Goal: Information Seeking & Learning: Learn about a topic

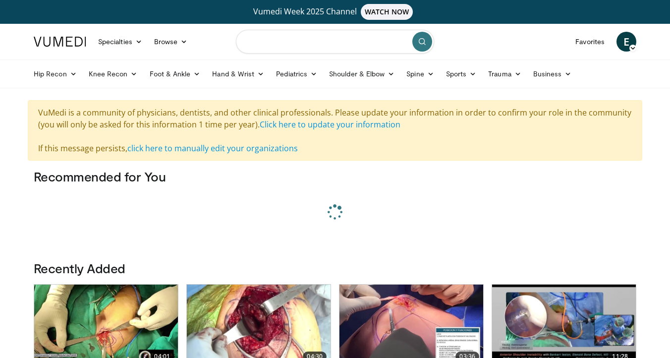
click at [313, 50] on input "Search topics, interventions" at bounding box center [335, 42] width 198 height 24
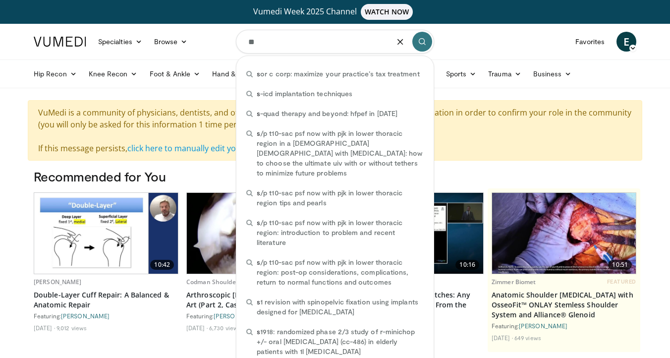
type input "*"
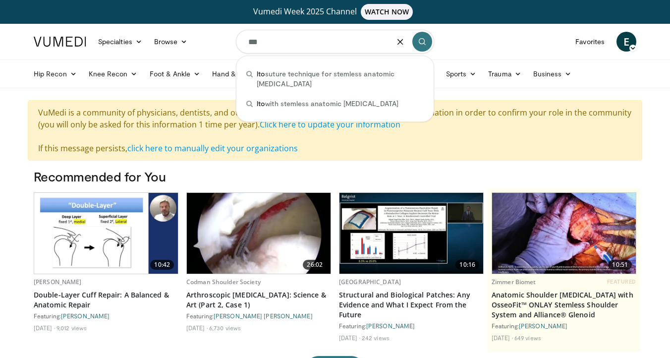
type input "***"
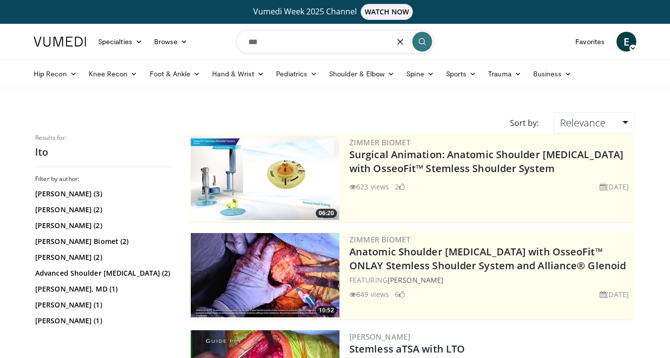
click at [333, 40] on input "***" at bounding box center [335, 42] width 198 height 24
type input "**********"
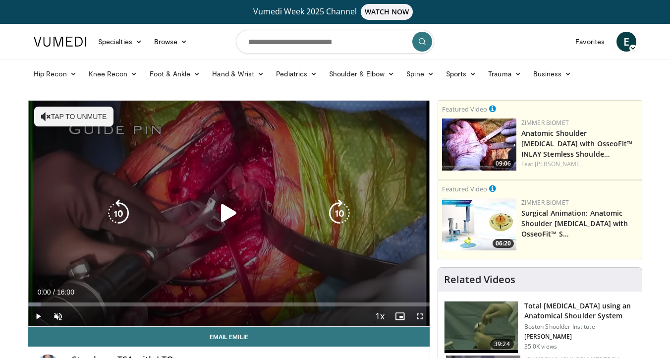
click at [224, 212] on icon "Video Player" at bounding box center [229, 213] width 28 height 28
click at [228, 210] on icon "Video Player" at bounding box center [229, 213] width 28 height 28
click at [220, 212] on icon "Video Player" at bounding box center [229, 213] width 28 height 28
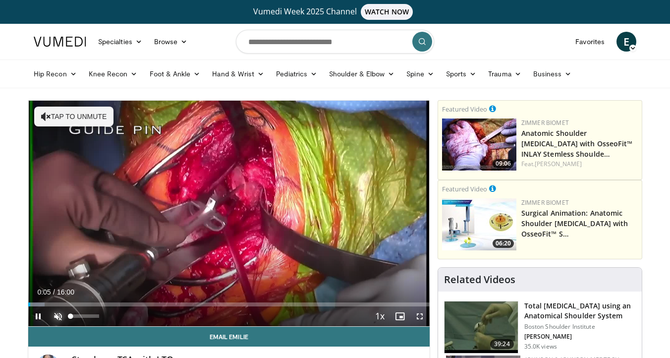
click at [59, 319] on span "Video Player" at bounding box center [58, 316] width 20 height 20
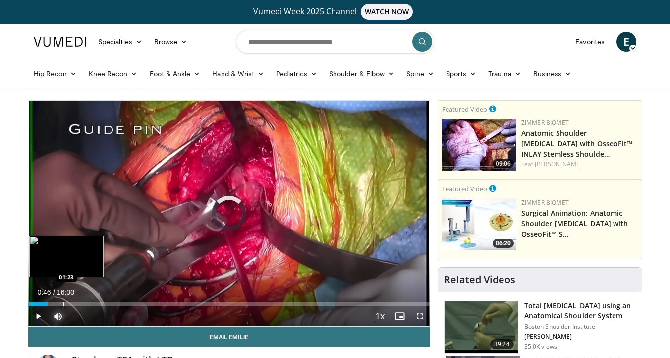
drag, startPoint x: 38, startPoint y: 302, endPoint x: 62, endPoint y: 304, distance: 24.4
click at [62, 304] on div "Loaded : 0.00% 01:23 01:23" at bounding box center [228, 301] width 401 height 9
click at [74, 305] on div "Progress Bar" at bounding box center [74, 304] width 1 height 4
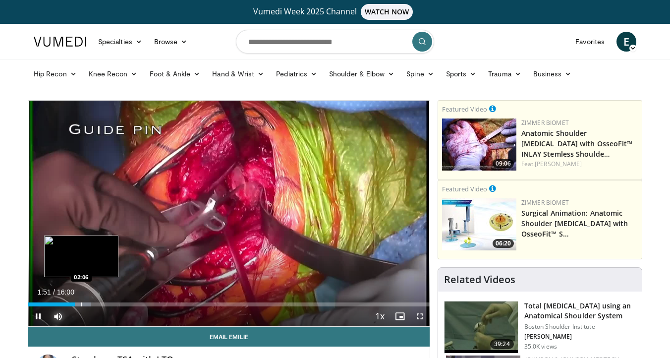
click at [82, 306] on div "Progress Bar" at bounding box center [81, 304] width 1 height 4
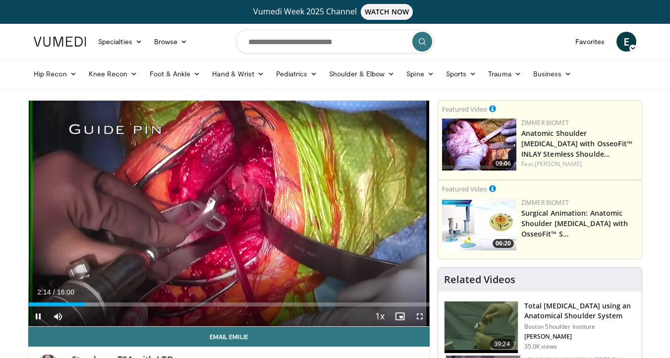
click at [92, 306] on div "Current Time 2:14 / Duration 16:00 Pause Skip Backward Skip Forward Mute Loaded…" at bounding box center [228, 316] width 401 height 20
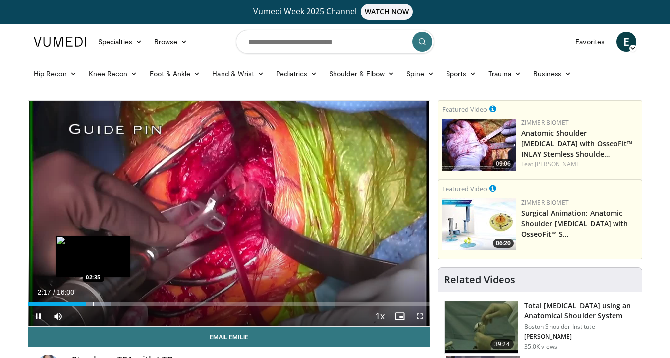
click at [93, 304] on div "Progress Bar" at bounding box center [93, 304] width 1 height 4
click at [101, 304] on div "Progress Bar" at bounding box center [101, 304] width 1 height 4
click at [112, 306] on div "Progress Bar" at bounding box center [112, 304] width 1 height 4
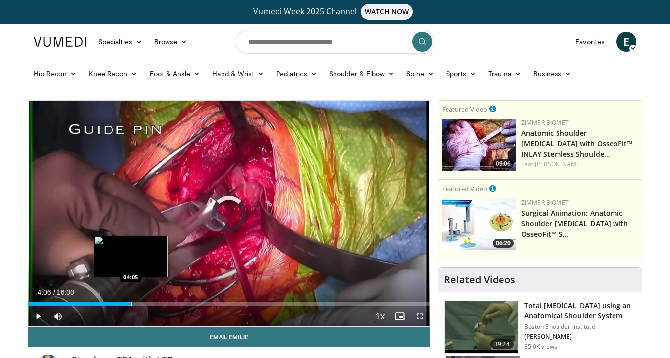
click at [131, 306] on div "Progress Bar" at bounding box center [131, 304] width 1 height 4
click at [146, 306] on div "Progress Bar" at bounding box center [146, 304] width 1 height 4
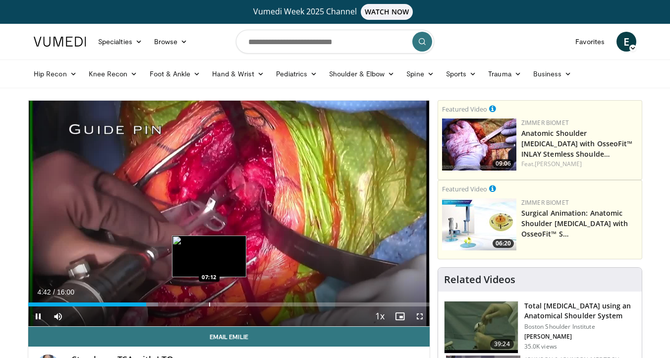
click at [209, 300] on div "Loaded : 32.30% 04:42 07:12" at bounding box center [228, 301] width 401 height 9
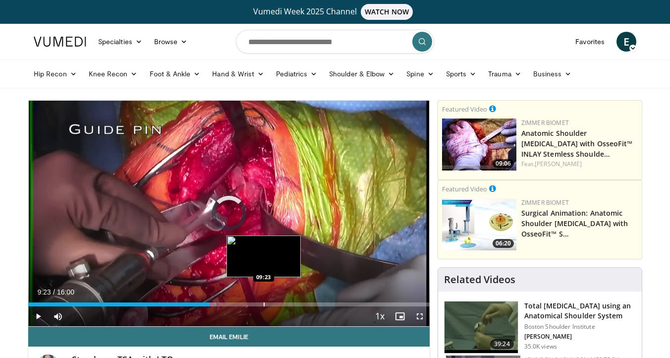
click at [264, 300] on div "Loaded : 46.88% 07:13 09:23" at bounding box center [228, 301] width 401 height 9
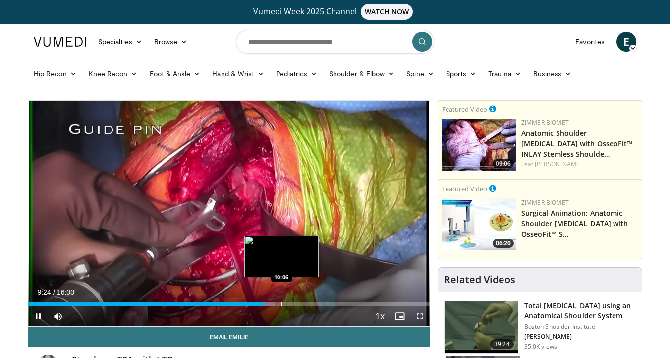
click at [282, 303] on div "Progress Bar" at bounding box center [282, 304] width 1 height 4
click at [297, 305] on div "Progress Bar" at bounding box center [297, 304] width 1 height 4
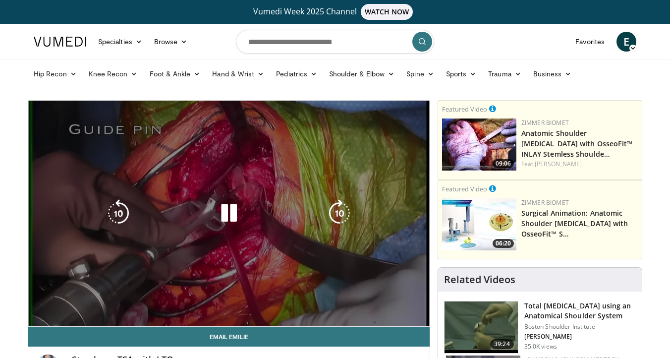
click at [309, 304] on video-js "**********" at bounding box center [228, 214] width 401 height 226
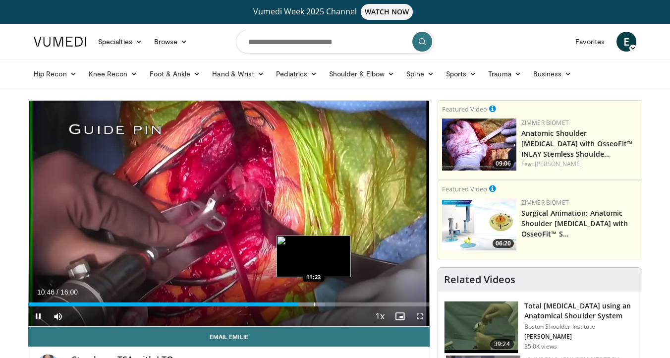
click at [314, 304] on div "Progress Bar" at bounding box center [314, 304] width 1 height 4
click at [331, 305] on div "Progress Bar" at bounding box center [331, 304] width 1 height 4
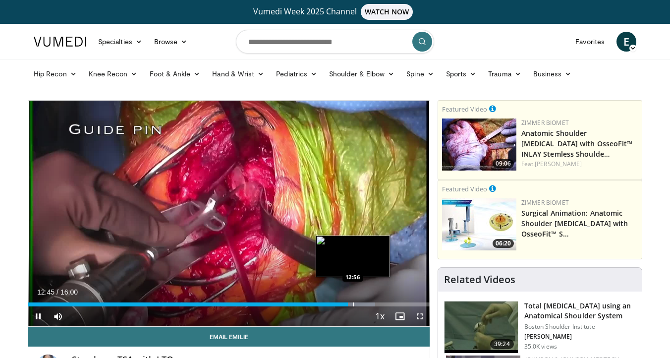
click at [353, 303] on div "Progress Bar" at bounding box center [353, 304] width 1 height 4
click at [359, 303] on div "Progress Bar" at bounding box center [359, 304] width 1 height 4
click at [365, 303] on div "Progress Bar" at bounding box center [365, 304] width 1 height 4
click at [373, 303] on div "Progress Bar" at bounding box center [373, 304] width 1 height 4
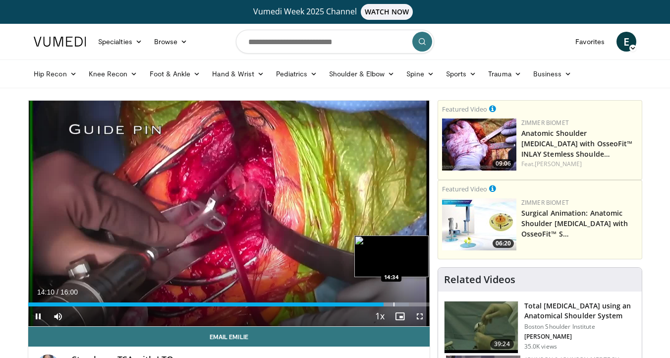
click at [394, 302] on div "Progress Bar" at bounding box center [394, 304] width 1 height 4
click at [405, 301] on div "Loaded : 97.93% 14:36 15:02" at bounding box center [228, 301] width 401 height 9
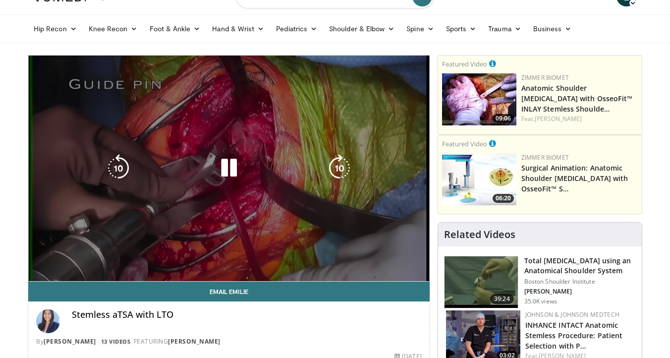
scroll to position [87, 0]
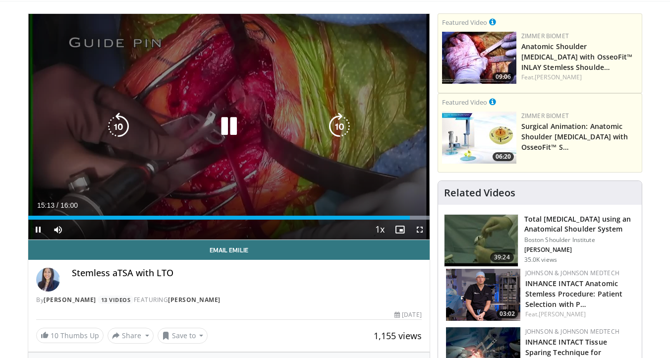
click at [337, 173] on div "10 seconds Tap to unmute" at bounding box center [228, 127] width 401 height 226
click at [237, 123] on icon "Video Player" at bounding box center [229, 127] width 28 height 28
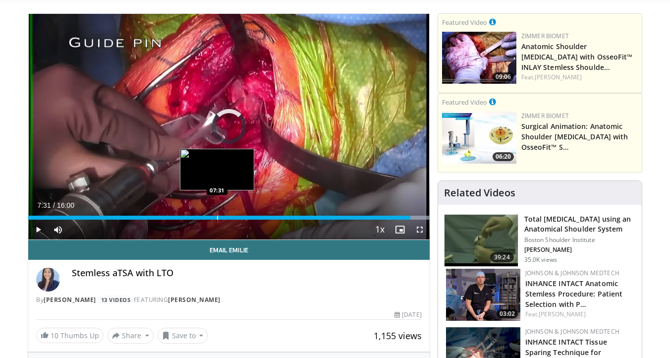
click at [217, 218] on div "Progress Bar" at bounding box center [217, 218] width 1 height 4
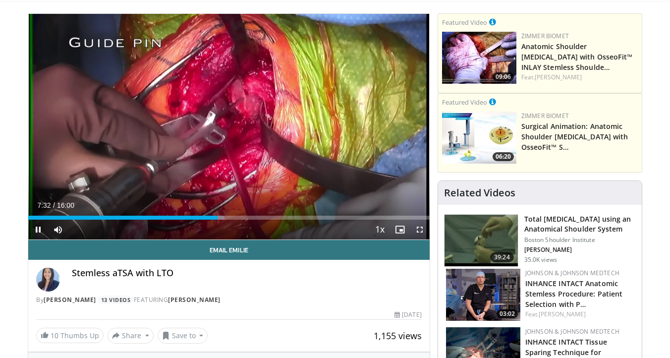
click at [223, 220] on div "Current Time 7:32 / Duration 16:00 Pause Skip Backward Skip Forward Mute Loaded…" at bounding box center [228, 230] width 401 height 20
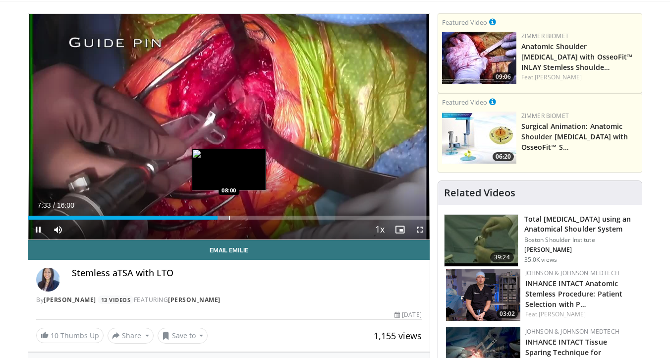
click at [228, 218] on div "Loaded : 50.01% 07:33 08:00" at bounding box center [228, 218] width 401 height 4
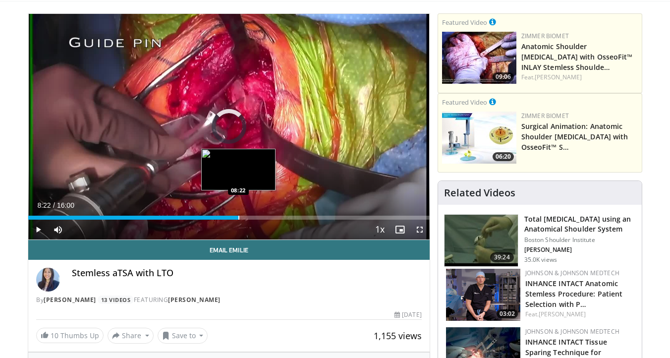
click at [238, 218] on div "Progress Bar" at bounding box center [238, 218] width 1 height 4
click at [235, 217] on div "Progress Bar" at bounding box center [235, 218] width 1 height 4
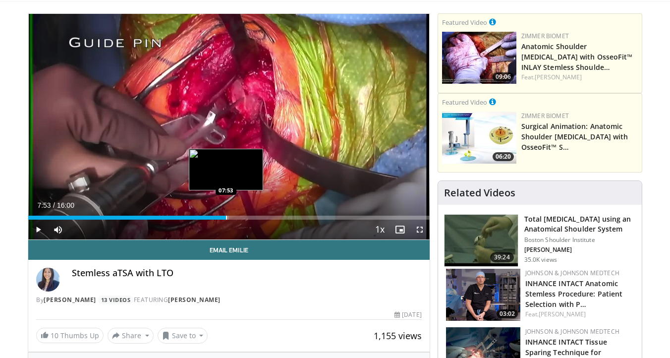
click at [226, 217] on div "Progress Bar" at bounding box center [226, 218] width 1 height 4
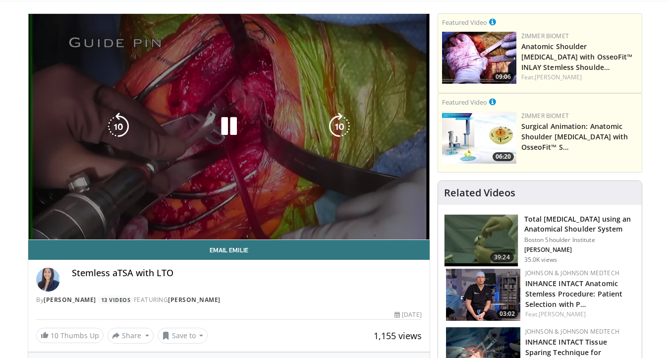
click at [245, 216] on video-js "**********" at bounding box center [228, 127] width 401 height 226
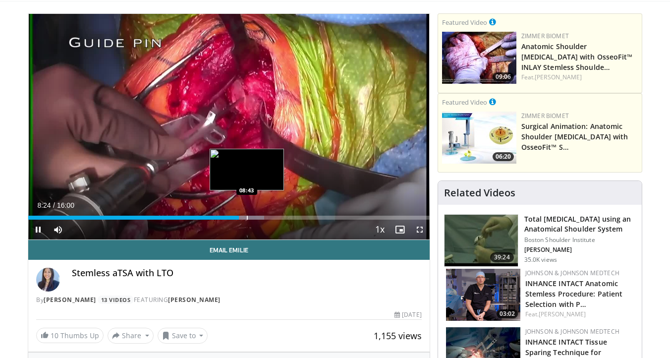
click at [247, 217] on div "Progress Bar" at bounding box center [247, 218] width 1 height 4
click at [261, 217] on div "Progress Bar" at bounding box center [261, 218] width 1 height 4
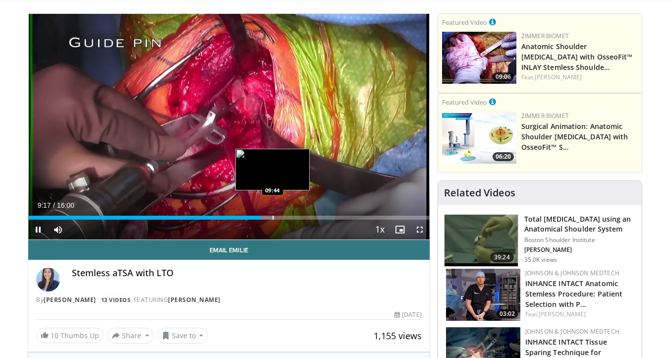
click at [273, 217] on div "Progress Bar" at bounding box center [273, 218] width 1 height 4
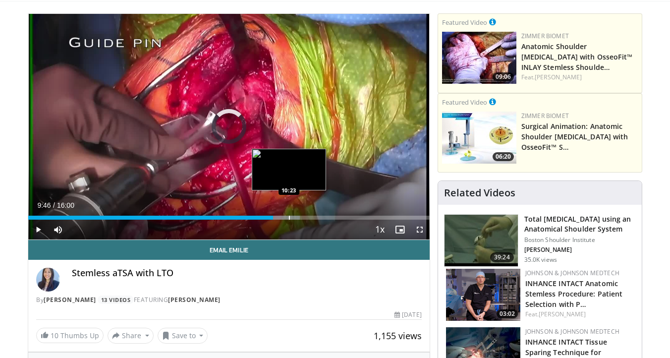
click at [289, 217] on div "Progress Bar" at bounding box center [289, 218] width 1 height 4
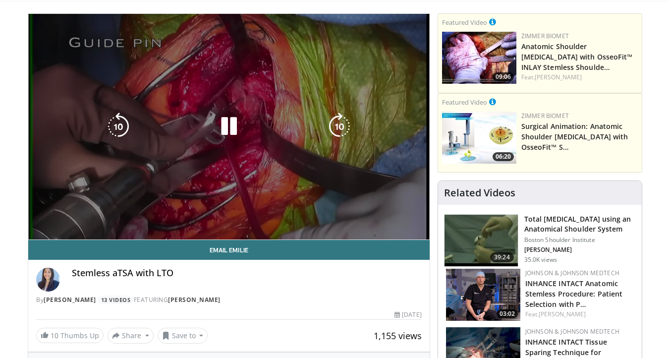
click at [298, 217] on div "10 seconds Tap to unmute" at bounding box center [228, 127] width 401 height 226
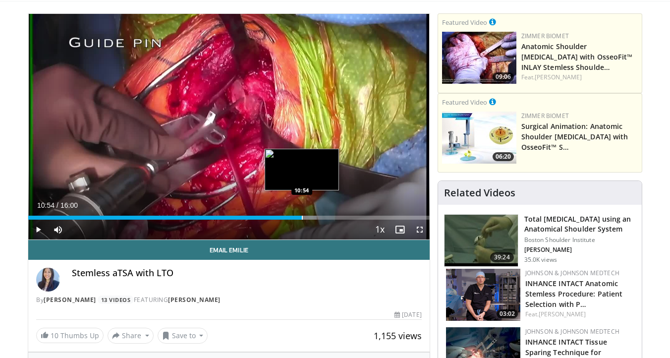
click at [302, 217] on div "Progress Bar" at bounding box center [302, 218] width 1 height 4
click at [318, 216] on div "Progress Bar" at bounding box center [318, 218] width 1 height 4
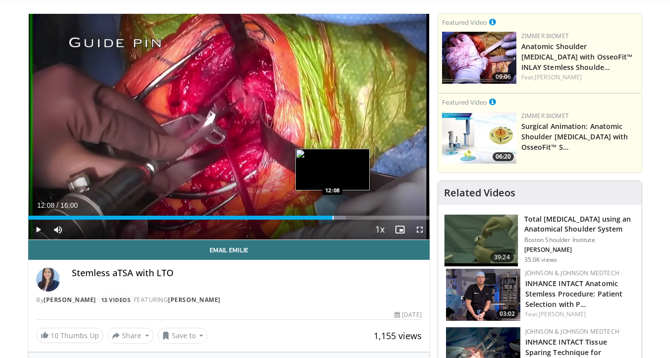
click at [333, 216] on div "Progress Bar" at bounding box center [333, 218] width 1 height 4
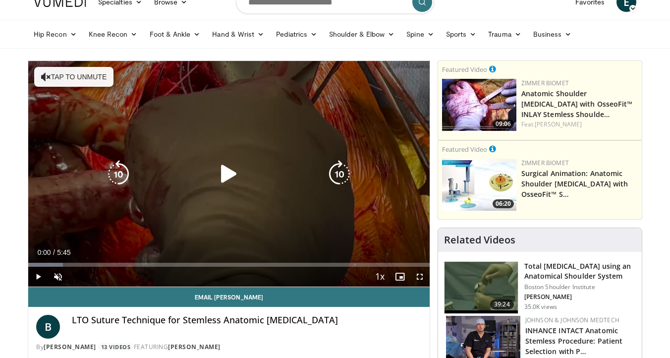
scroll to position [62, 0]
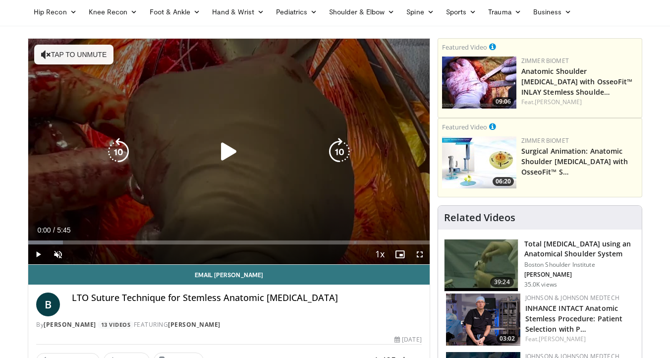
click at [239, 144] on icon "Video Player" at bounding box center [229, 152] width 28 height 28
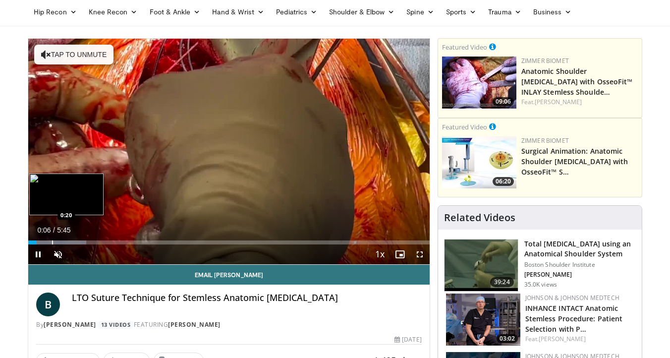
click at [52, 244] on div "Progress Bar" at bounding box center [52, 242] width 1 height 4
click at [73, 241] on div "Progress Bar" at bounding box center [73, 242] width 1 height 4
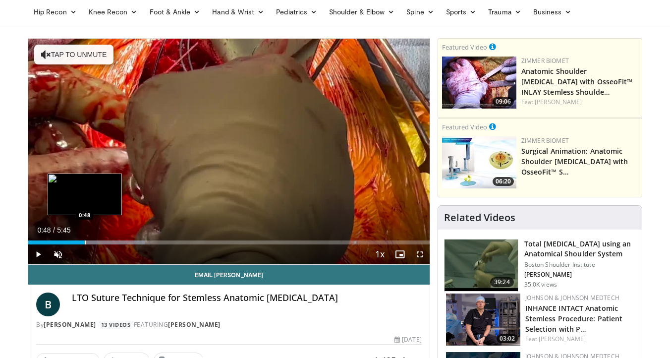
click at [85, 241] on div "Progress Bar" at bounding box center [85, 242] width 1 height 4
click at [94, 240] on div "Progress Bar" at bounding box center [94, 242] width 1 height 4
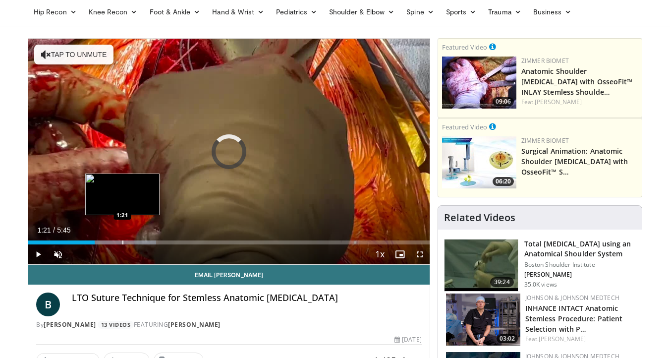
click at [122, 238] on div "Loaded : 31.88% 0:57 1:21" at bounding box center [228, 239] width 401 height 9
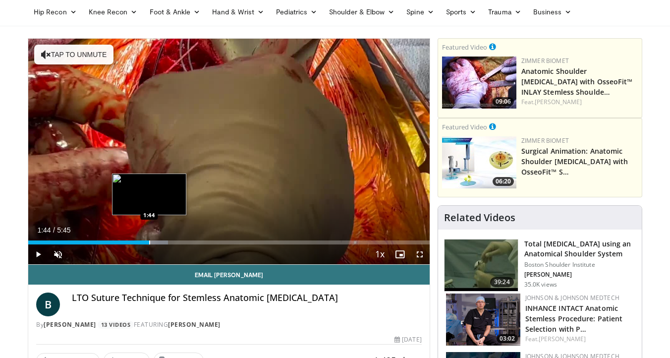
click at [149, 238] on div "Loaded : 34.78% 1:44 1:44" at bounding box center [228, 239] width 401 height 9
click at [167, 240] on div "Progress Bar" at bounding box center [167, 242] width 1 height 4
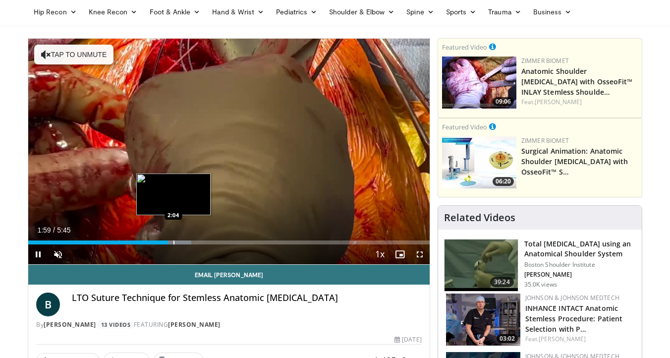
click at [173, 240] on div "Loaded : 40.58% 2:00 2:04" at bounding box center [228, 239] width 401 height 9
click at [187, 240] on div "Loaded : 43.48% 2:05 2:16" at bounding box center [228, 239] width 401 height 9
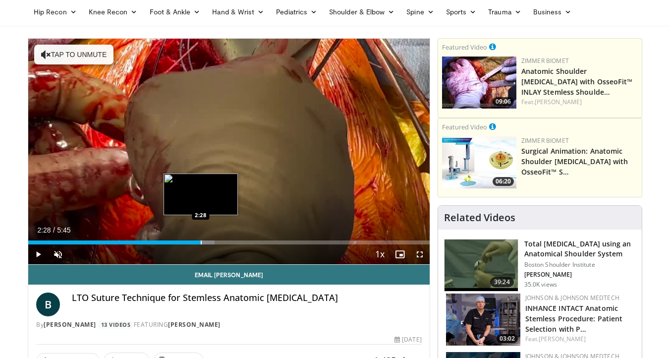
click at [201, 240] on div "Loaded : 46.38% 2:17 2:28" at bounding box center [228, 239] width 401 height 9
click at [216, 243] on div "Progress Bar" at bounding box center [216, 242] width 1 height 4
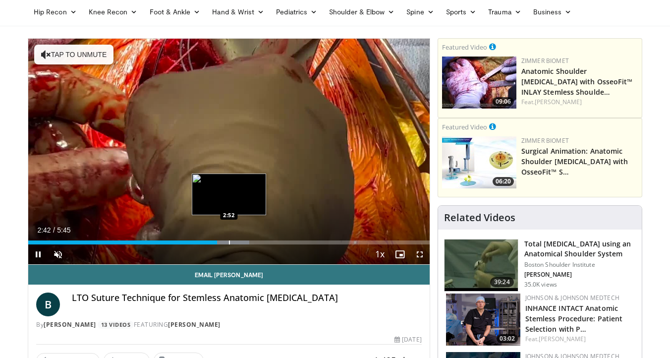
click at [228, 239] on div "Loaded : 55.07% 2:42 2:52" at bounding box center [228, 239] width 401 height 9
click at [242, 238] on div "Loaded : 69.57% 3:04 3:04" at bounding box center [228, 239] width 401 height 9
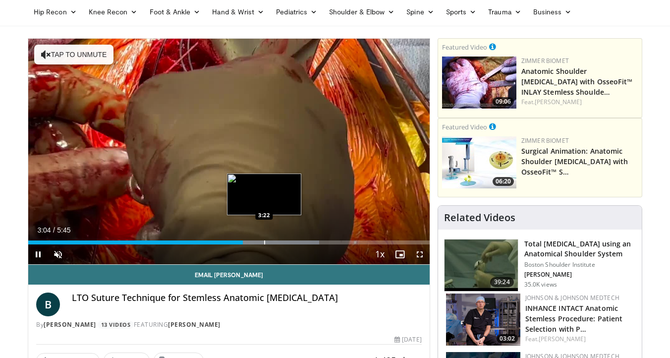
click at [264, 239] on div "Loaded : 72.46% 3:04 3:22" at bounding box center [228, 239] width 401 height 9
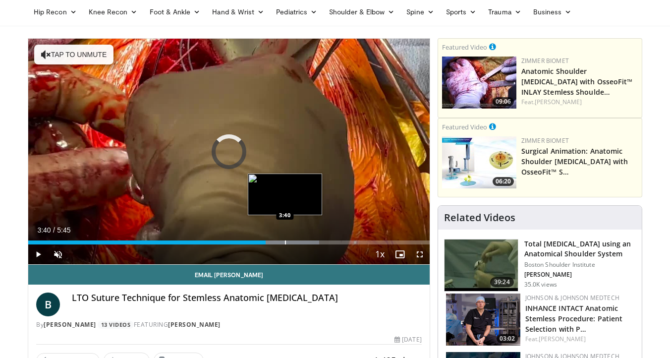
click at [285, 242] on div "Progress Bar" at bounding box center [285, 242] width 1 height 4
click at [296, 242] on div "Progress Bar" at bounding box center [296, 242] width 1 height 4
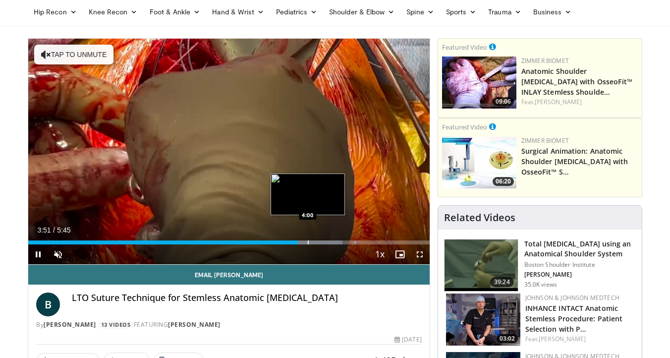
click at [308, 242] on div "Progress Bar" at bounding box center [308, 242] width 1 height 4
click at [322, 242] on div "Progress Bar" at bounding box center [322, 242] width 1 height 4
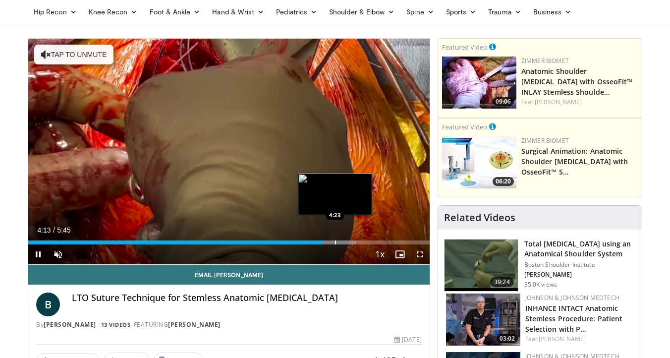
click at [335, 243] on div "Progress Bar" at bounding box center [335, 242] width 1 height 4
click at [344, 243] on div "Progress Bar" at bounding box center [344, 242] width 1 height 4
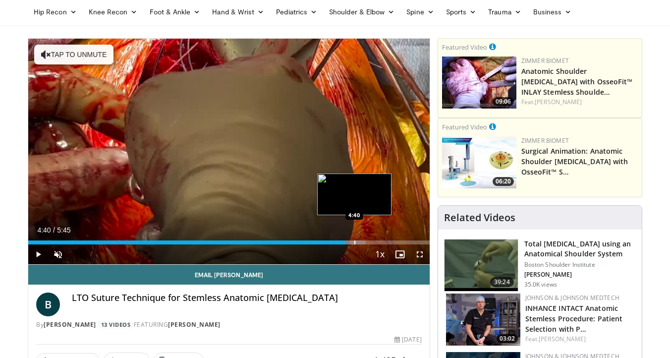
click at [354, 243] on div "Progress Bar" at bounding box center [354, 242] width 1 height 4
click at [369, 241] on div "Progress Bar" at bounding box center [369, 242] width 1 height 4
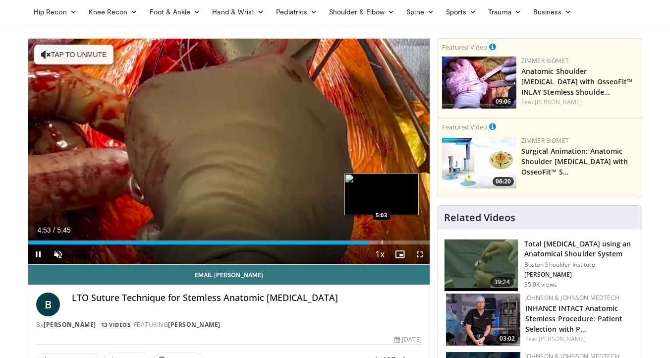
click at [383, 241] on div "Progress Bar" at bounding box center [382, 242] width 1 height 4
click at [401, 239] on div "Loaded : 89.86% 5:06 5:21" at bounding box center [228, 239] width 401 height 9
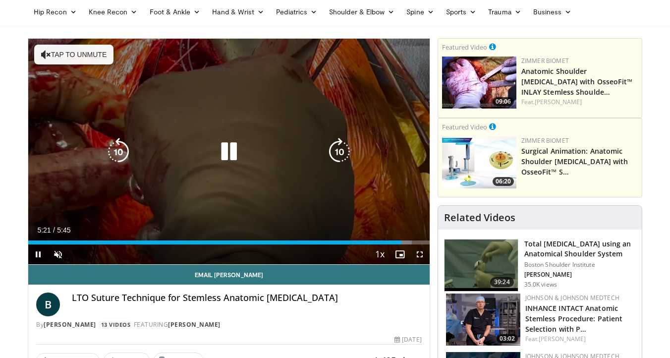
click at [238, 142] on icon "Video Player" at bounding box center [229, 152] width 28 height 28
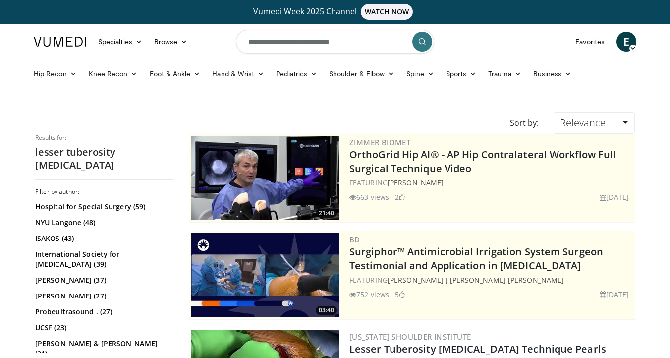
click at [333, 31] on input "**********" at bounding box center [335, 42] width 198 height 24
click at [334, 43] on input "**********" at bounding box center [335, 42] width 198 height 24
type input "****"
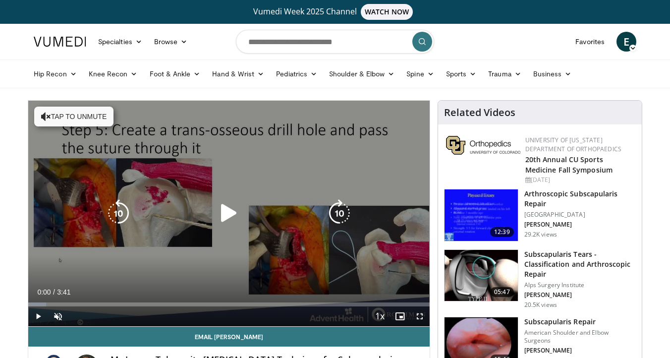
click at [232, 207] on icon "Video Player" at bounding box center [229, 213] width 28 height 28
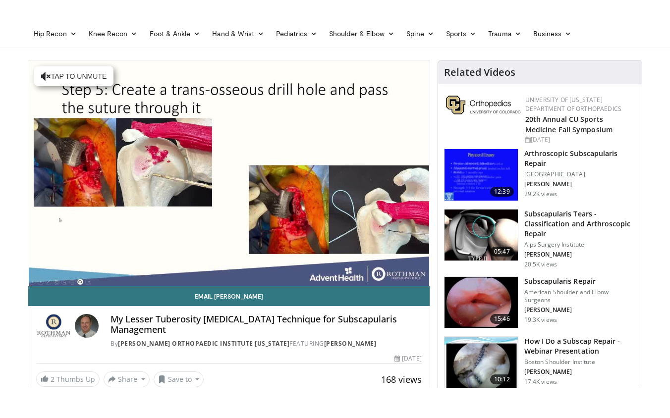
scroll to position [81, 0]
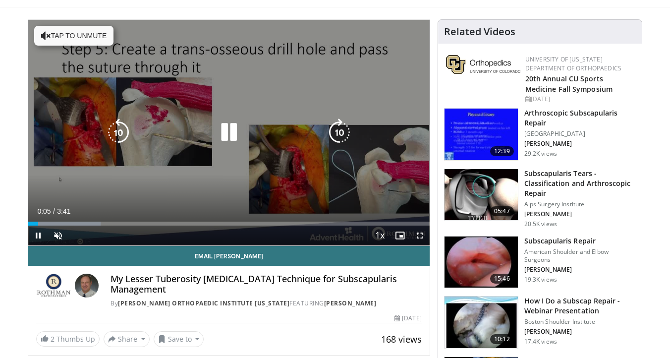
click at [96, 34] on button "Tap to unmute" at bounding box center [73, 36] width 79 height 20
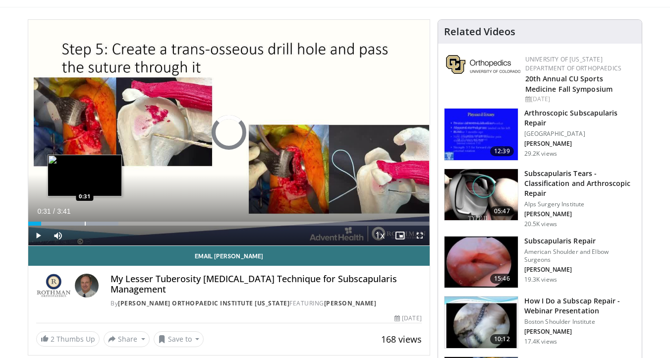
click at [85, 222] on div "Progress Bar" at bounding box center [85, 224] width 1 height 4
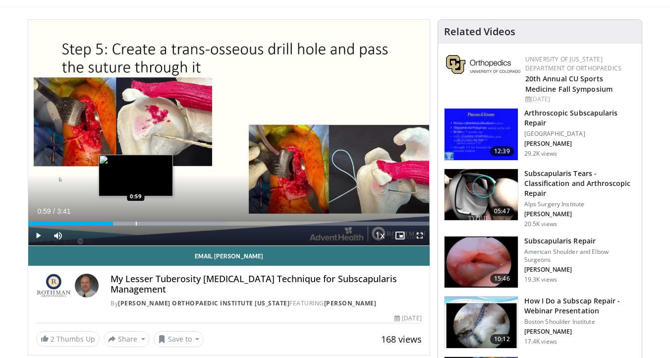
click at [136, 220] on div "Loaded : 49.58% 0:46 0:59" at bounding box center [228, 220] width 401 height 9
click at [149, 222] on div "Progress Bar" at bounding box center [149, 224] width 1 height 4
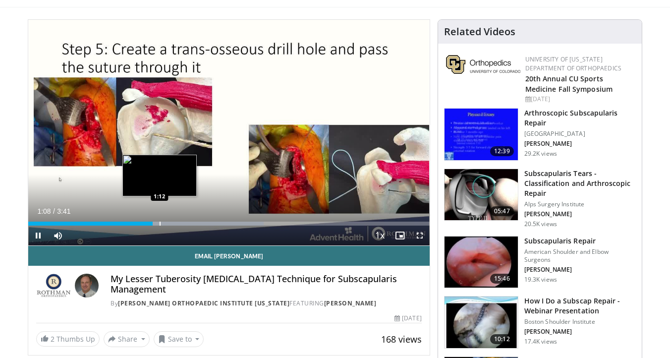
click at [160, 222] on div "Progress Bar" at bounding box center [160, 224] width 1 height 4
click at [168, 223] on div "Progress Bar" at bounding box center [167, 224] width 1 height 4
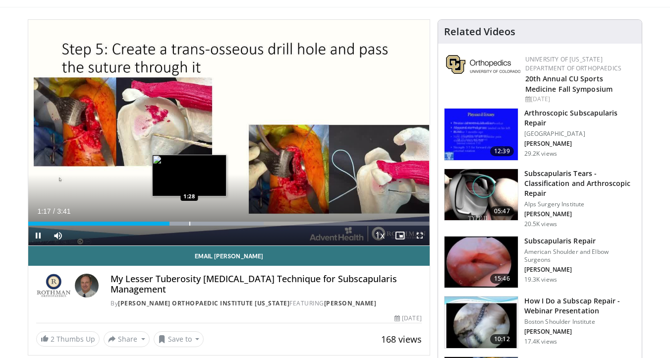
click at [189, 224] on div "Progress Bar" at bounding box center [189, 224] width 1 height 4
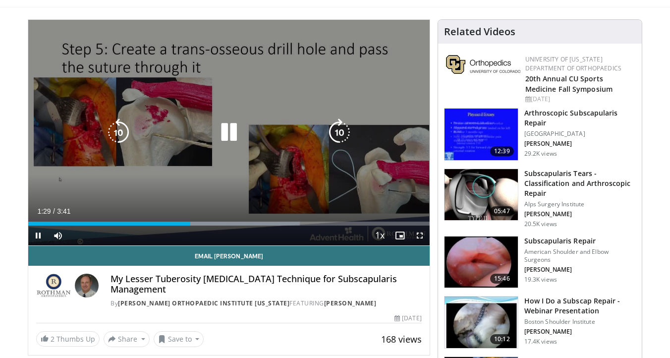
click at [213, 183] on div "10 seconds Tap to unmute" at bounding box center [228, 133] width 401 height 226
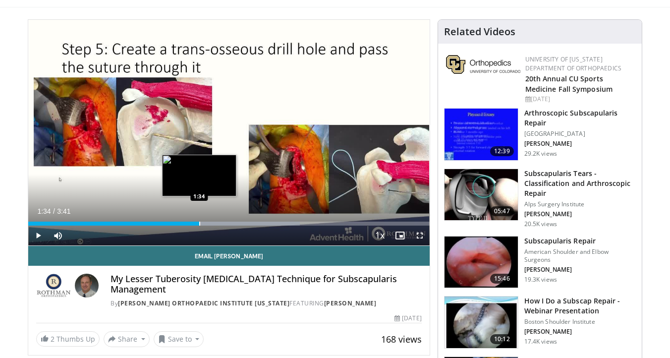
click at [199, 222] on div "Progress Bar" at bounding box center [199, 224] width 1 height 4
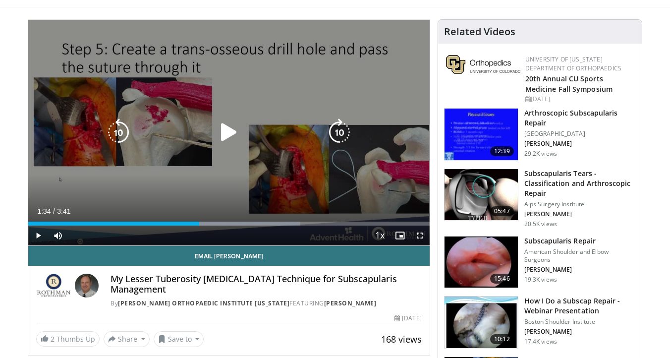
click at [210, 183] on div "10 seconds Tap to unmute" at bounding box center [228, 133] width 401 height 226
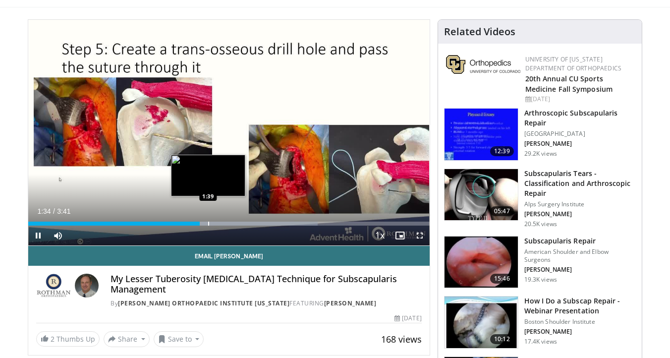
click at [208, 225] on div "Progress Bar" at bounding box center [208, 224] width 1 height 4
click at [226, 225] on div "Progress Bar" at bounding box center [225, 224] width 1 height 4
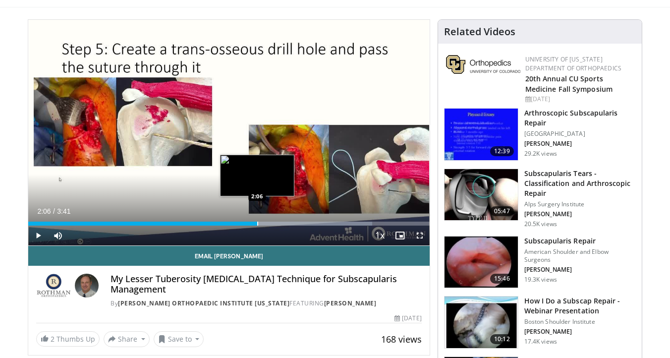
click at [257, 223] on div "Progress Bar" at bounding box center [257, 224] width 1 height 4
click at [266, 223] on div "Progress Bar" at bounding box center [265, 224] width 1 height 4
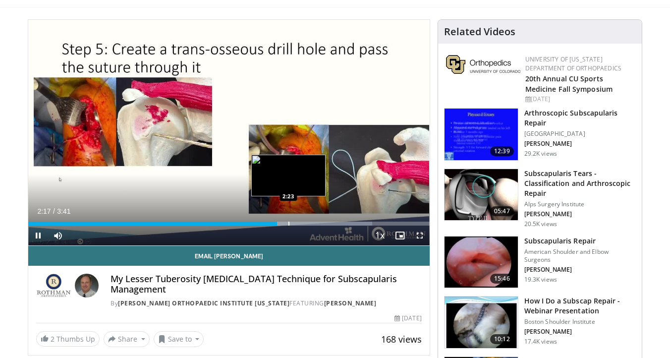
click at [288, 222] on div "Progress Bar" at bounding box center [288, 224] width 1 height 4
click at [302, 222] on div "Progress Bar" at bounding box center [301, 224] width 1 height 4
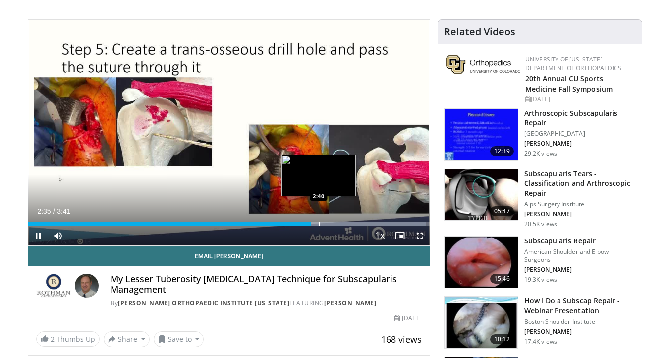
click at [319, 222] on div "Progress Bar" at bounding box center [319, 224] width 1 height 4
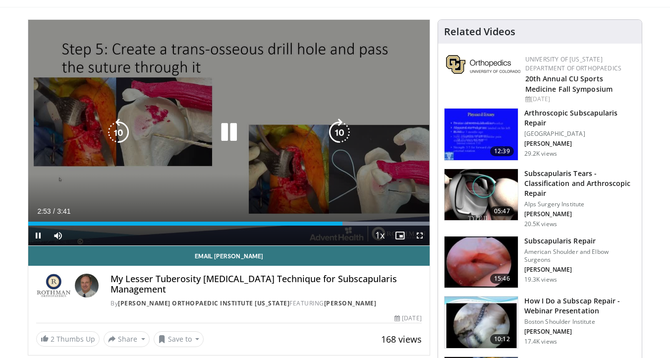
click at [234, 162] on div "10 seconds Tap to unmute" at bounding box center [228, 133] width 401 height 226
click at [272, 184] on div "10 seconds Tap to unmute" at bounding box center [228, 133] width 401 height 226
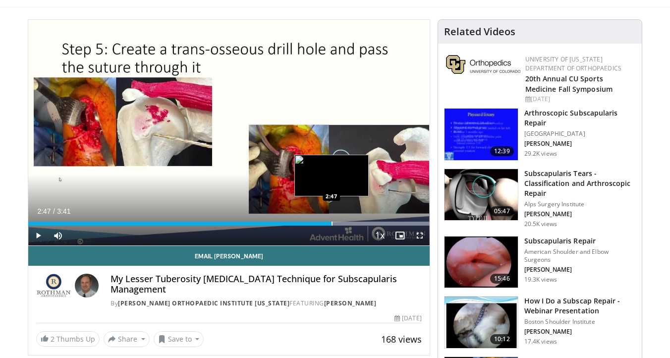
click at [332, 222] on div "Progress Bar" at bounding box center [332, 224] width 1 height 4
click at [319, 222] on div "Loaded : 100.00% 2:40 2:40" at bounding box center [228, 224] width 401 height 4
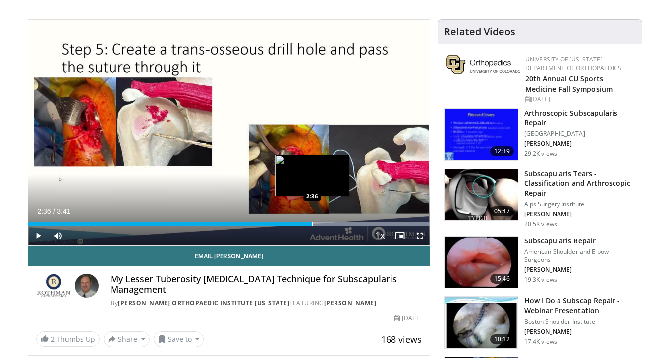
click at [312, 224] on div "Progress Bar" at bounding box center [312, 224] width 1 height 4
click at [320, 223] on div "Loaded : 100.00% 2:44 2:42" at bounding box center [228, 224] width 401 height 4
click at [316, 223] on div "Progress Bar" at bounding box center [316, 224] width 1 height 4
click at [305, 218] on div "Loaded : 100.00% 2:39 2:32" at bounding box center [228, 220] width 401 height 9
click at [305, 223] on div "Progress Bar" at bounding box center [305, 224] width 1 height 4
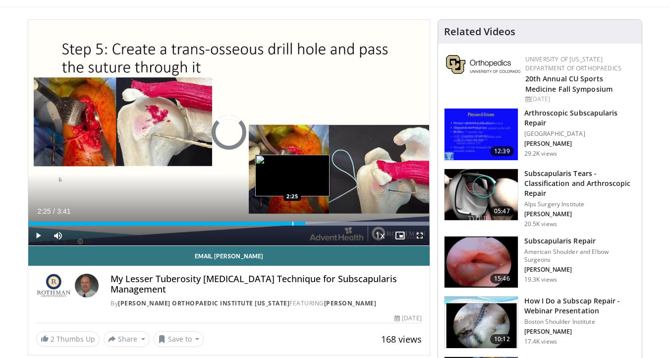
click at [292, 223] on div "Progress Bar" at bounding box center [292, 224] width 1 height 4
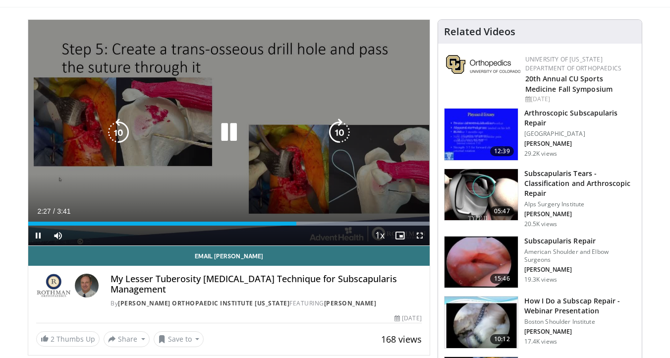
click at [277, 133] on div "Video Player" at bounding box center [229, 132] width 241 height 20
click at [232, 131] on icon "Video Player" at bounding box center [229, 132] width 28 height 28
click at [228, 121] on icon "Video Player" at bounding box center [229, 132] width 28 height 28
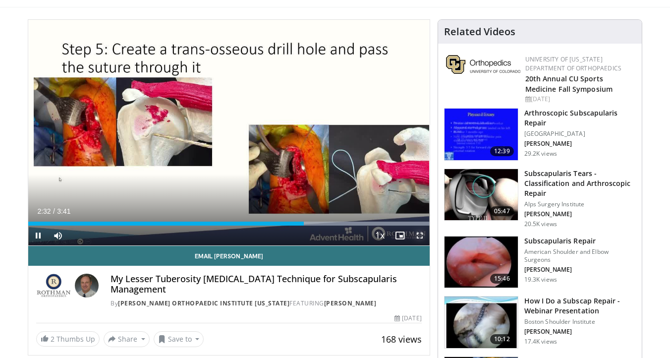
click at [419, 236] on span "Video Player" at bounding box center [420, 236] width 20 height 20
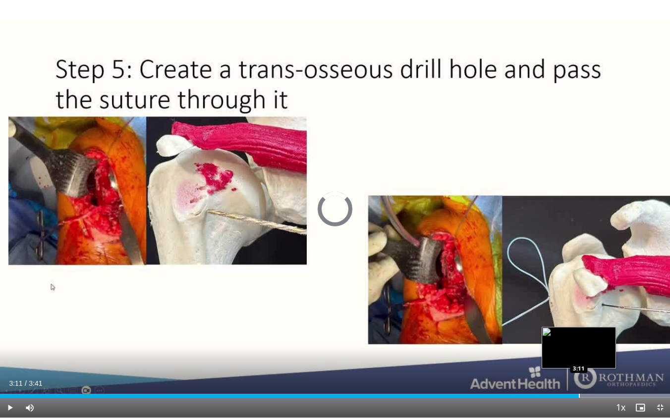
click at [579, 357] on div "Loaded : 100.00% 3:11 3:11" at bounding box center [335, 393] width 670 height 9
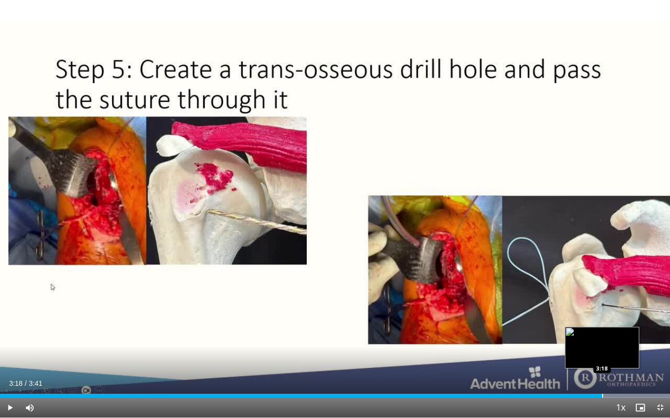
click at [602, 357] on div "Loaded : 100.00% 3:18 3:18" at bounding box center [335, 393] width 670 height 9
click at [615, 357] on div "Loaded : 100.00% 3:19 3:23" at bounding box center [335, 393] width 670 height 9
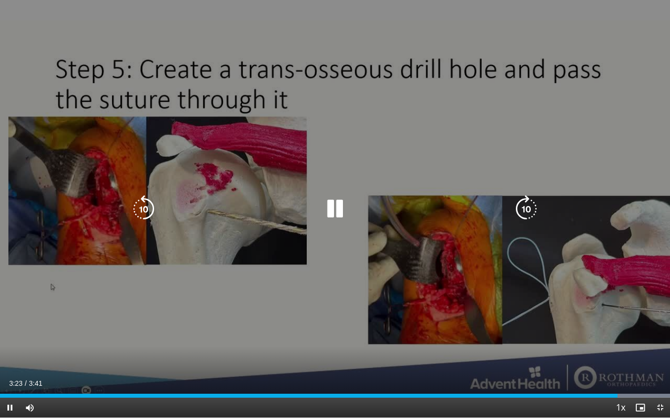
click at [573, 301] on div "10 seconds Tap to unmute" at bounding box center [335, 209] width 670 height 418
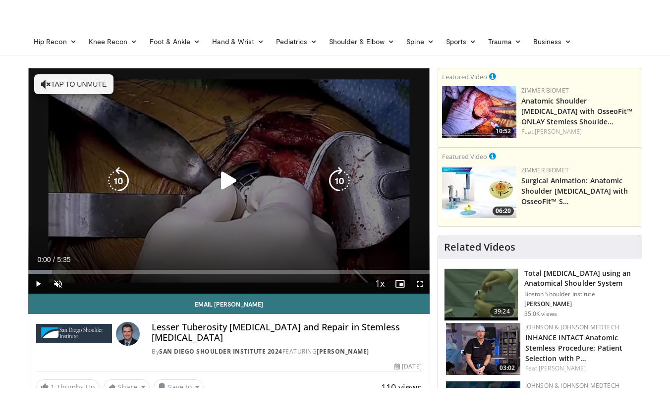
scroll to position [88, 0]
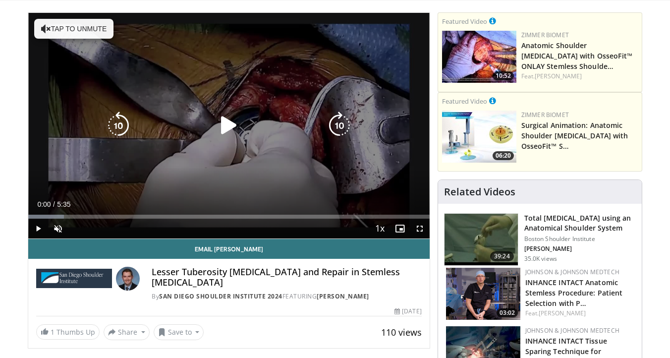
click at [246, 115] on div "Video Player" at bounding box center [229, 125] width 241 height 20
click at [231, 130] on icon "Video Player" at bounding box center [229, 126] width 28 height 28
click at [68, 30] on button "Tap to unmute" at bounding box center [73, 29] width 79 height 20
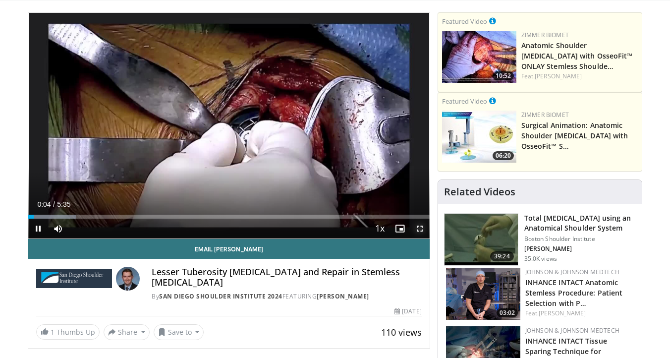
click at [421, 227] on span "Video Player" at bounding box center [420, 229] width 20 height 20
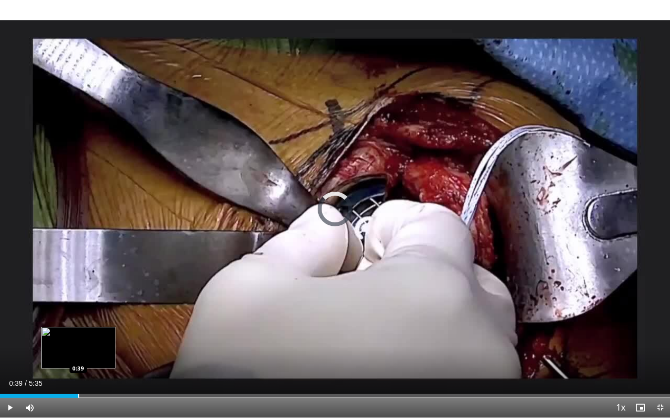
click at [78, 357] on div "Progress Bar" at bounding box center [78, 396] width 1 height 4
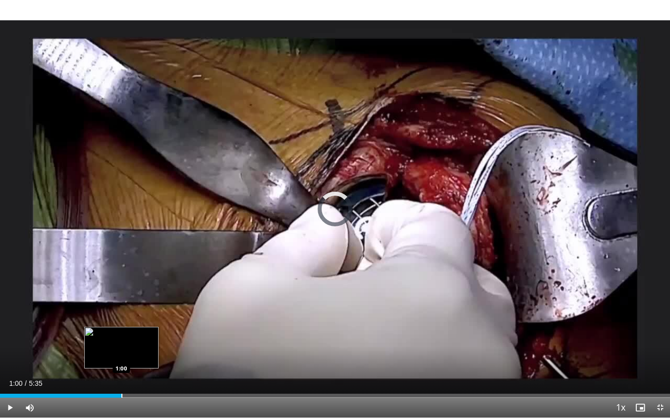
click at [121, 357] on div "Loaded : 0.00% 1:00 1:00" at bounding box center [335, 393] width 670 height 9
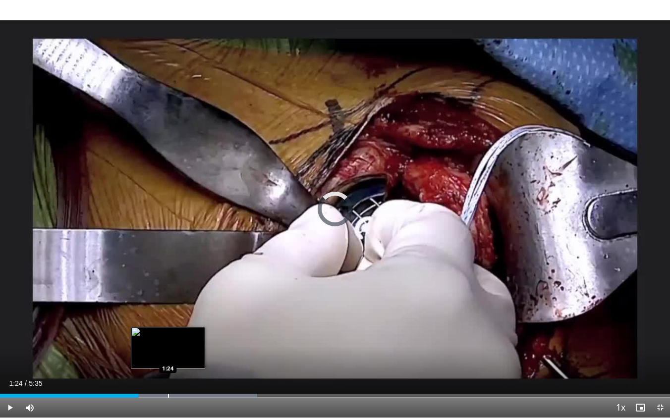
click at [168, 357] on div "Progress Bar" at bounding box center [168, 396] width 1 height 4
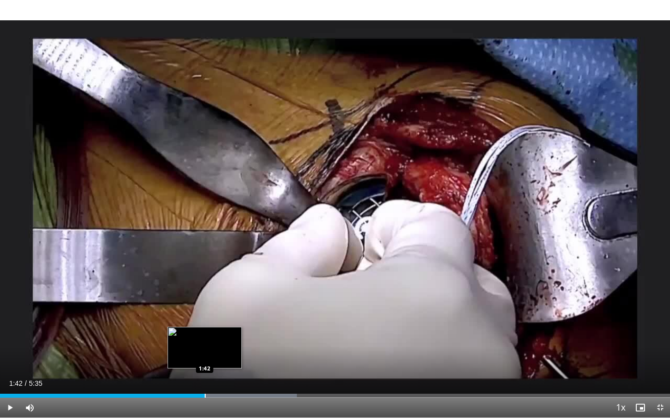
click at [205, 357] on div "Progress Bar" at bounding box center [205, 396] width 1 height 4
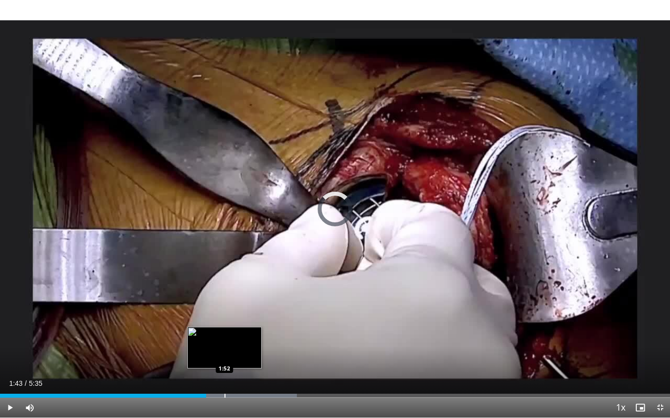
click at [225, 357] on div "Progress Bar" at bounding box center [225, 396] width 1 height 4
click at [247, 357] on div "Progress Bar" at bounding box center [247, 396] width 1 height 4
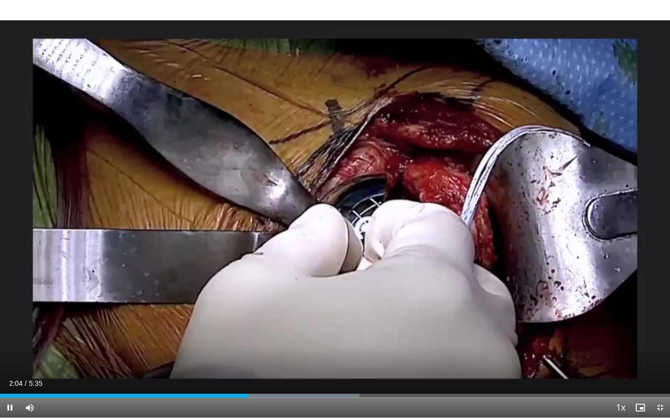
click at [264, 357] on div "Current Time 2:04 / Duration 5:35 Pause Skip Backward Skip Forward Mute Loaded …" at bounding box center [335, 408] width 670 height 20
click at [269, 357] on div "Progress Bar" at bounding box center [269, 396] width 1 height 4
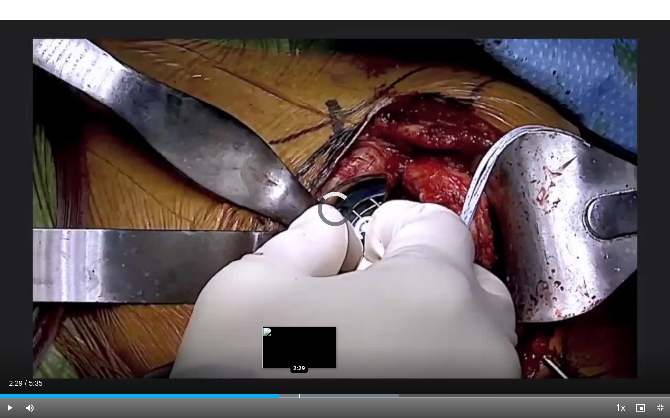
click at [299, 357] on div "Progress Bar" at bounding box center [299, 396] width 1 height 4
click at [318, 357] on div "Progress Bar" at bounding box center [318, 396] width 1 height 4
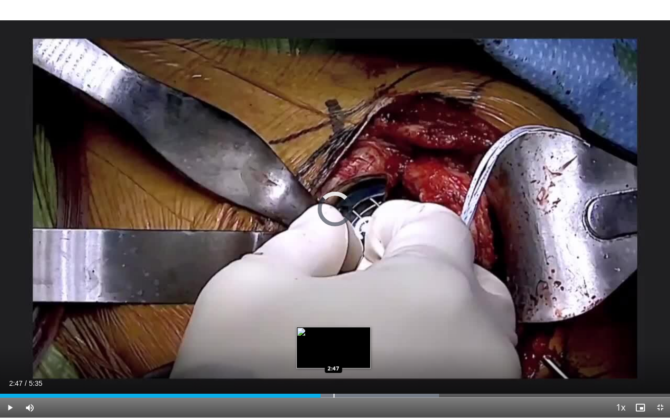
click at [333, 357] on div "Loaded : 65.53% 2:40 2:47" at bounding box center [335, 396] width 670 height 4
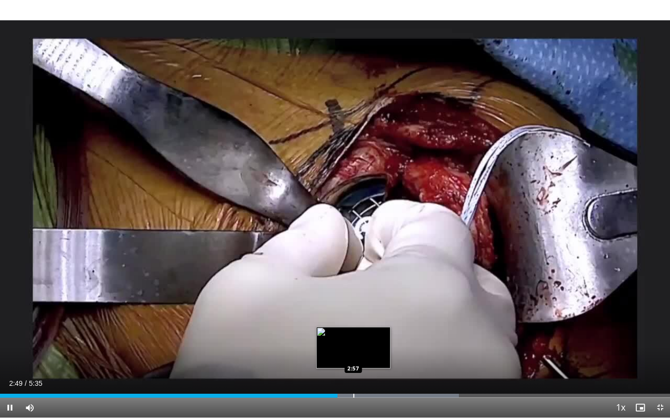
click at [353, 357] on div "Progress Bar" at bounding box center [353, 396] width 1 height 4
click at [374, 357] on div "Progress Bar" at bounding box center [374, 396] width 1 height 4
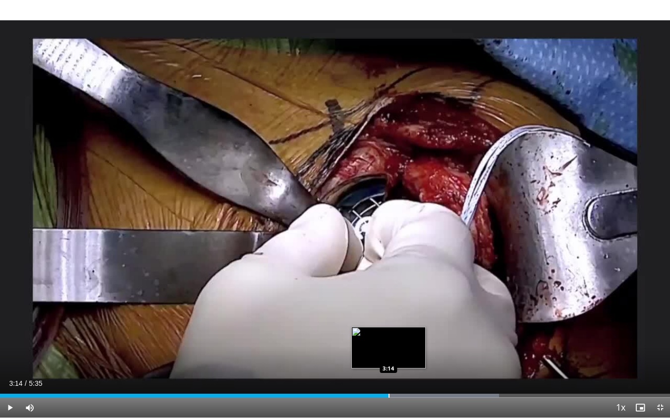
click at [389, 357] on div "Progress Bar" at bounding box center [389, 396] width 1 height 4
click at [403, 357] on div "Progress Bar" at bounding box center [402, 396] width 1 height 4
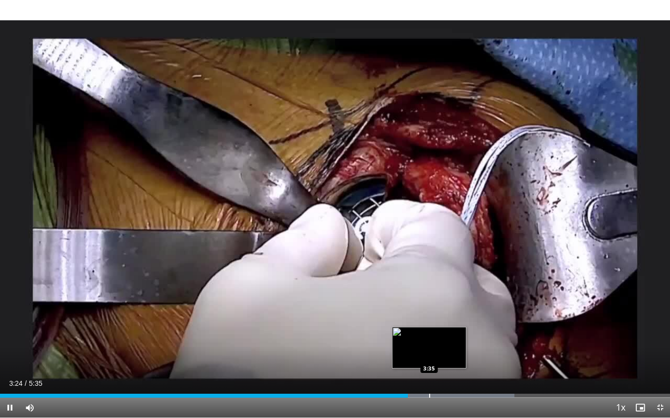
click at [429, 357] on div "Progress Bar" at bounding box center [429, 396] width 1 height 4
click at [452, 357] on div "Progress Bar" at bounding box center [452, 396] width 1 height 4
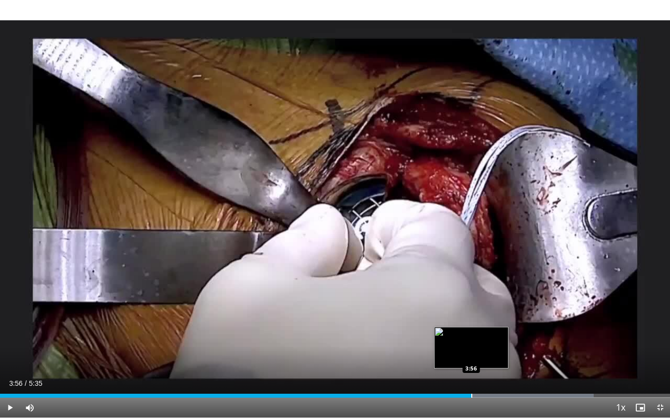
click at [471, 357] on div "Progress Bar" at bounding box center [471, 396] width 1 height 4
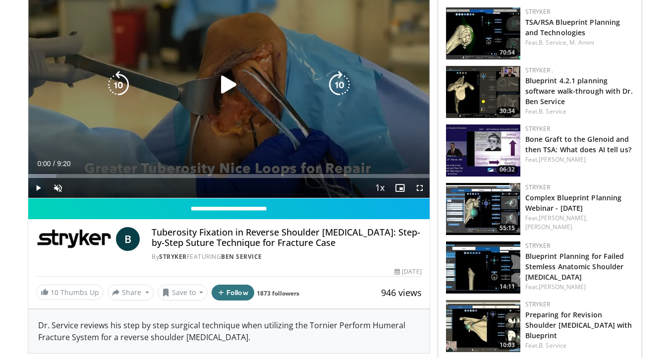
scroll to position [137, 0]
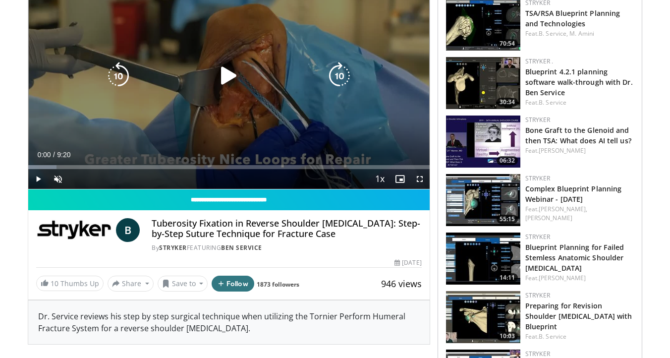
click at [262, 89] on div "10 seconds Tap to unmute" at bounding box center [228, 76] width 401 height 226
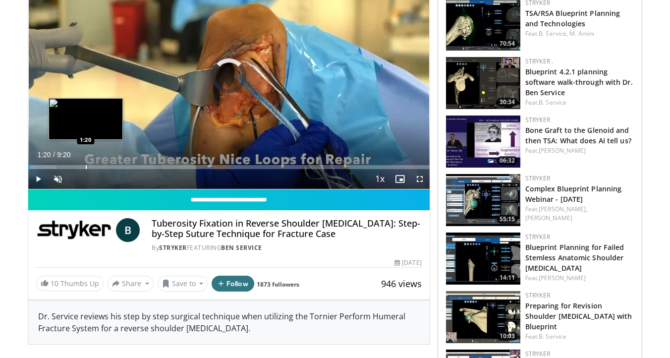
click at [85, 164] on div "Loaded : 7.07% 0:02 1:20" at bounding box center [228, 164] width 401 height 9
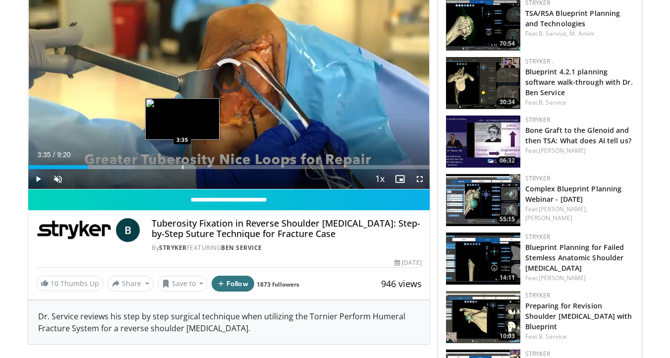
click at [182, 166] on div "Progress Bar" at bounding box center [182, 167] width 1 height 4
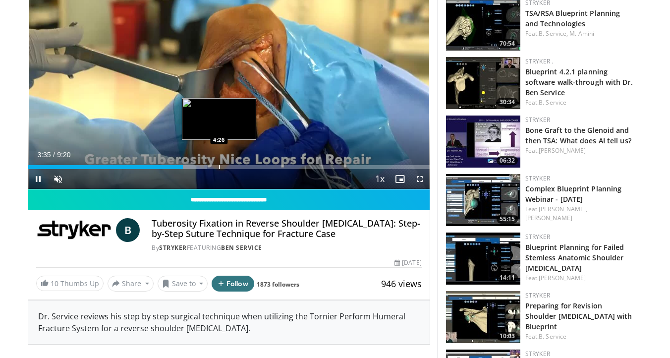
click at [220, 164] on div "Loaded : 44.62% 3:35 4:26" at bounding box center [228, 164] width 401 height 9
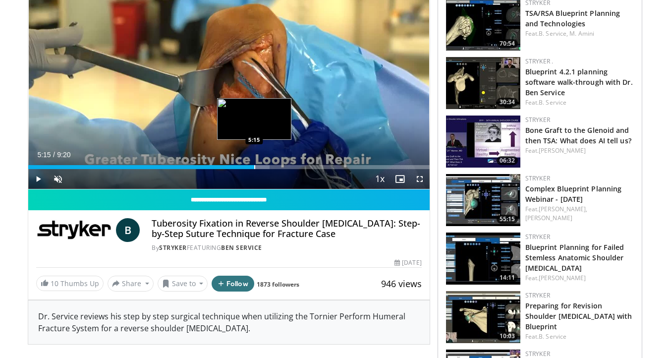
click at [254, 164] on div "Loaded : 60.18% 5:15 5:15" at bounding box center [228, 164] width 401 height 9
click at [276, 167] on div "Progress Bar" at bounding box center [276, 167] width 1 height 4
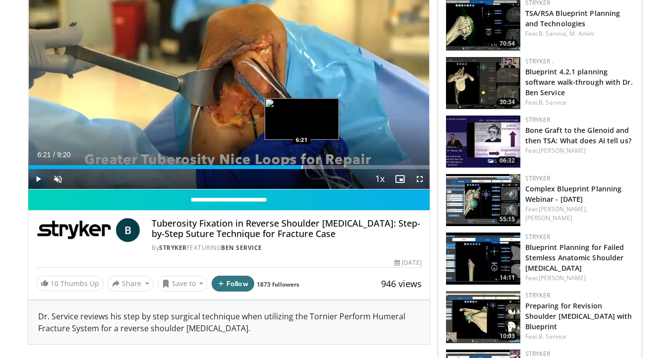
click at [302, 167] on div "Progress Bar" at bounding box center [302, 167] width 1 height 4
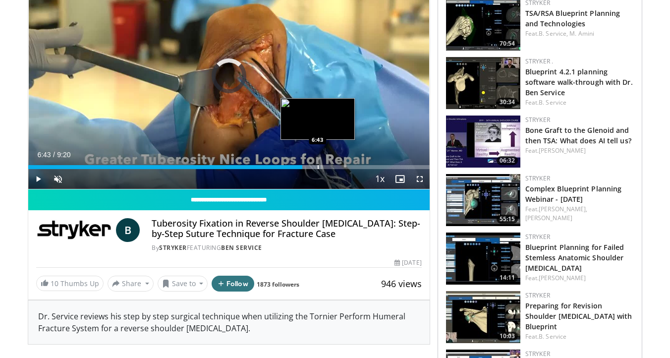
click at [318, 167] on div "Progress Bar" at bounding box center [318, 167] width 1 height 4
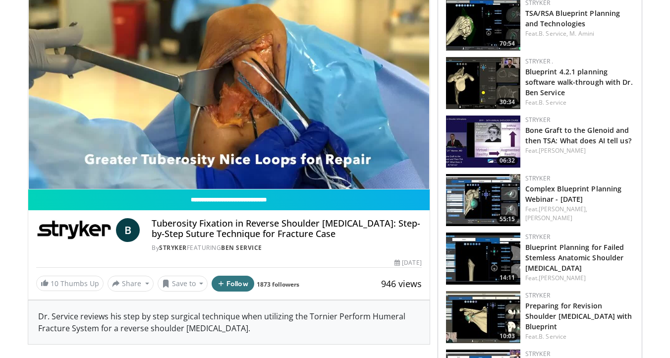
click at [340, 167] on div "10 seconds Tap to unmute" at bounding box center [228, 76] width 401 height 226
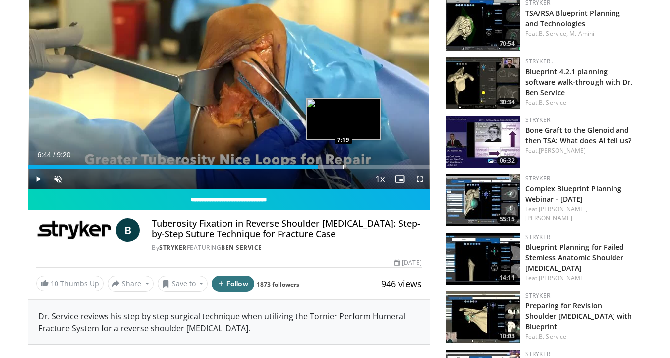
click at [343, 167] on div "Progress Bar" at bounding box center [343, 167] width 1 height 4
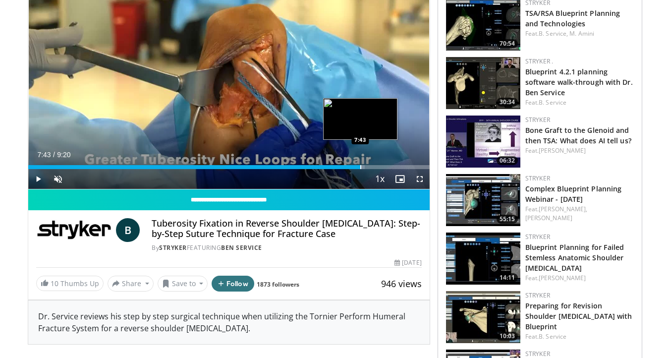
click at [360, 166] on div "Progress Bar" at bounding box center [360, 167] width 1 height 4
click at [374, 165] on div "Progress Bar" at bounding box center [374, 167] width 1 height 4
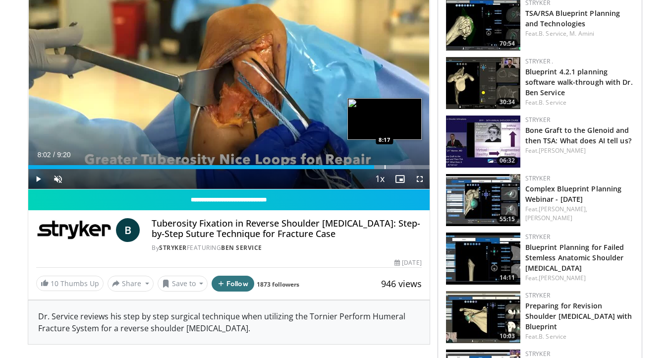
click at [385, 165] on div "Progress Bar" at bounding box center [385, 167] width 1 height 4
click at [393, 165] on div "Progress Bar" at bounding box center [393, 167] width 1 height 4
click at [401, 165] on div "Progress Bar" at bounding box center [400, 167] width 1 height 4
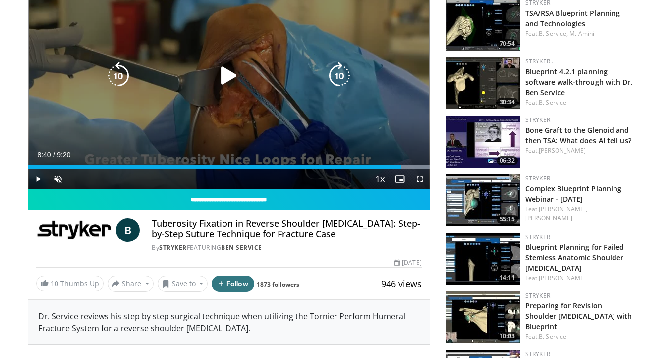
click at [320, 92] on div "10 seconds Tap to unmute" at bounding box center [228, 76] width 401 height 226
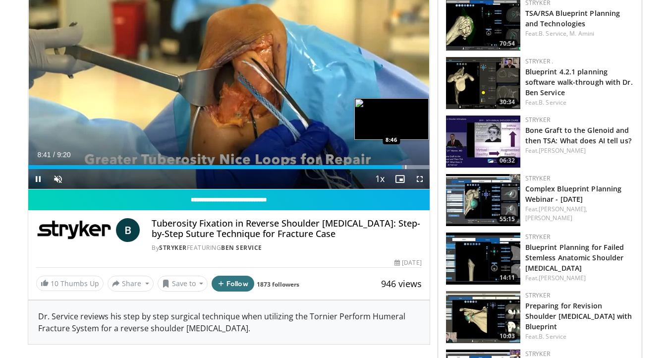
click at [406, 167] on div "Progress Bar" at bounding box center [405, 167] width 1 height 4
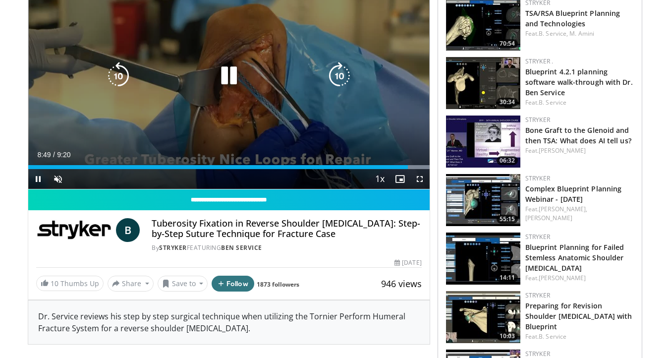
click at [267, 109] on div "10 seconds Tap to unmute" at bounding box center [228, 76] width 401 height 226
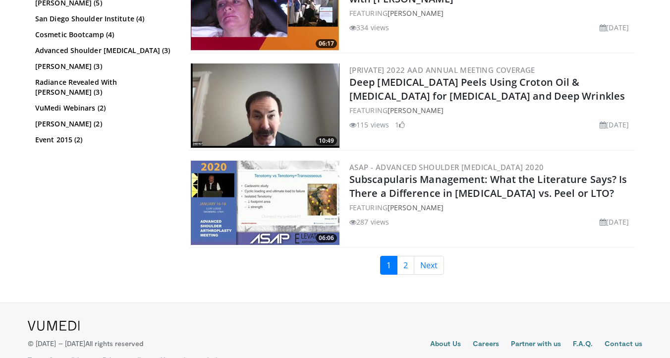
scroll to position [2427, 0]
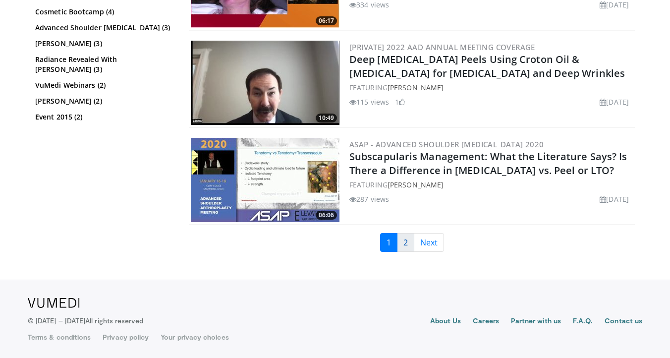
click at [407, 244] on link "2" at bounding box center [405, 242] width 17 height 19
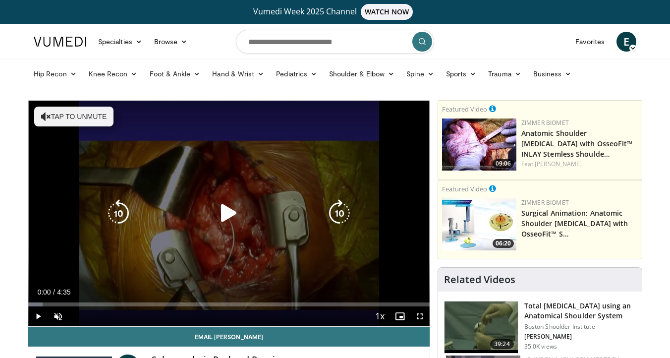
scroll to position [5, 0]
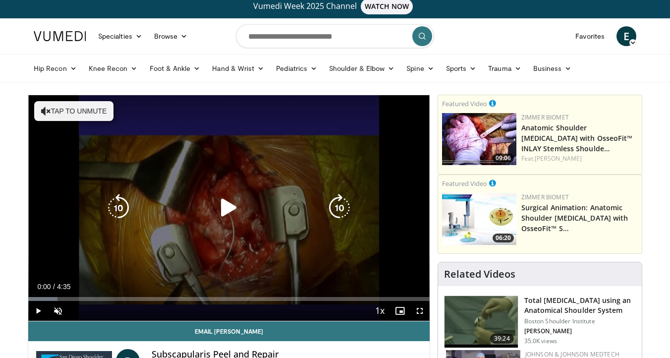
click at [238, 183] on div "10 seconds Tap to unmute" at bounding box center [228, 208] width 401 height 226
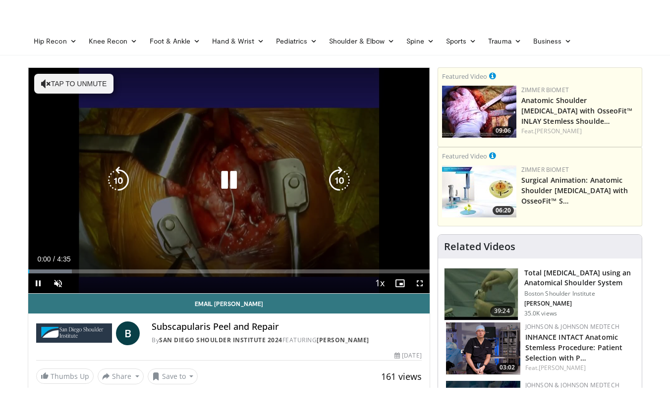
scroll to position [76, 0]
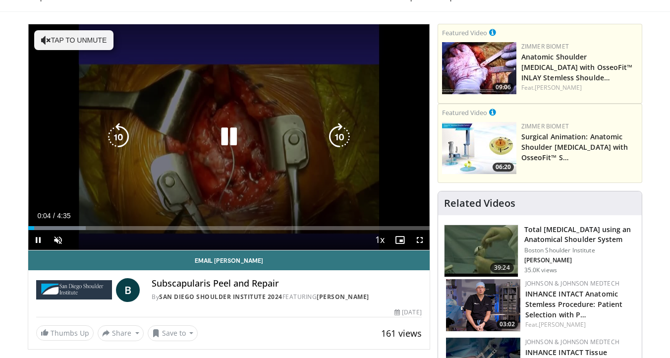
click at [68, 35] on button "Tap to unmute" at bounding box center [73, 40] width 79 height 20
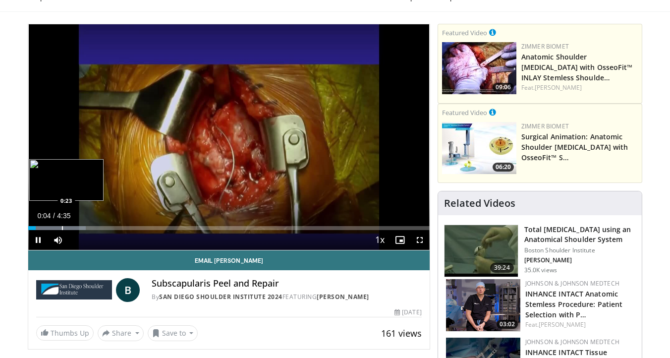
click at [63, 227] on div "Progress Bar" at bounding box center [62, 228] width 1 height 4
click at [416, 242] on span "Video Player" at bounding box center [420, 240] width 20 height 20
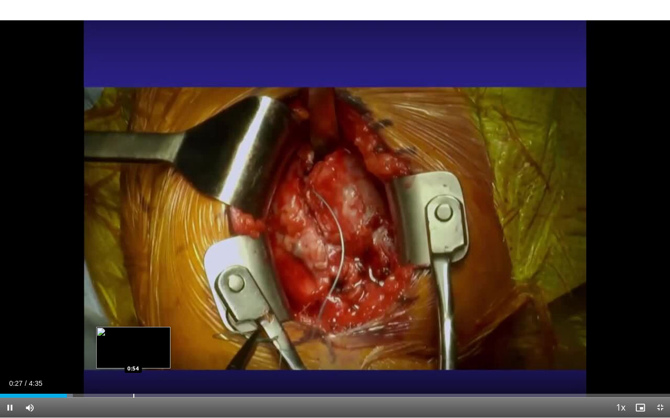
click at [133, 357] on div "Loaded : 10.87% 0:27 0:54" at bounding box center [335, 393] width 670 height 9
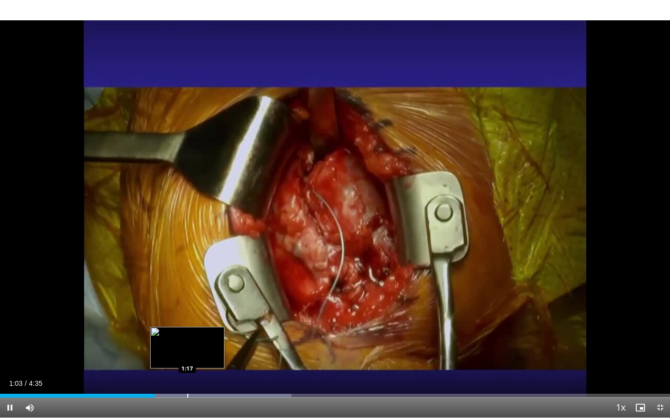
click at [187, 357] on div "Progress Bar" at bounding box center [187, 396] width 1 height 4
click at [203, 357] on div "Progress Bar" at bounding box center [203, 396] width 1 height 4
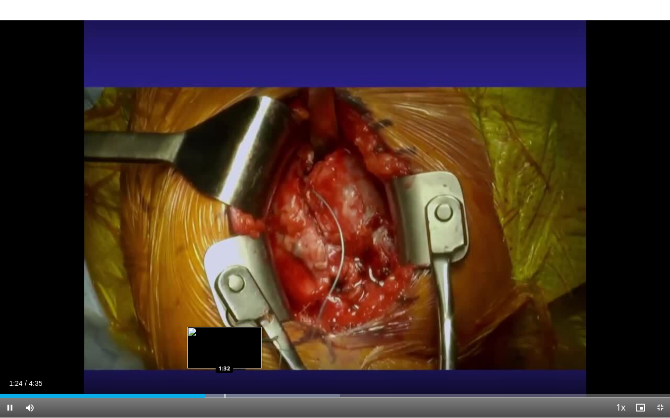
click at [225, 357] on div "Progress Bar" at bounding box center [225, 396] width 1 height 4
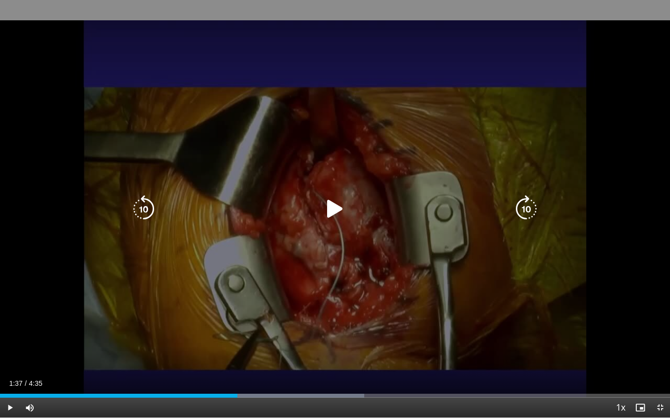
click at [237, 357] on div "Loaded : 54.37% 1:37 1:34" at bounding box center [335, 396] width 670 height 4
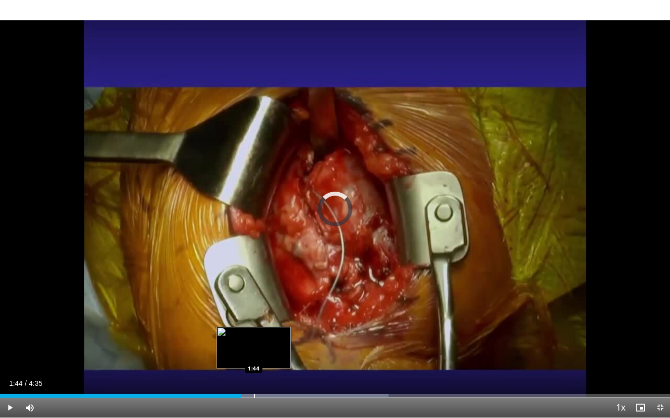
click at [254, 357] on div "Progress Bar" at bounding box center [254, 396] width 1 height 4
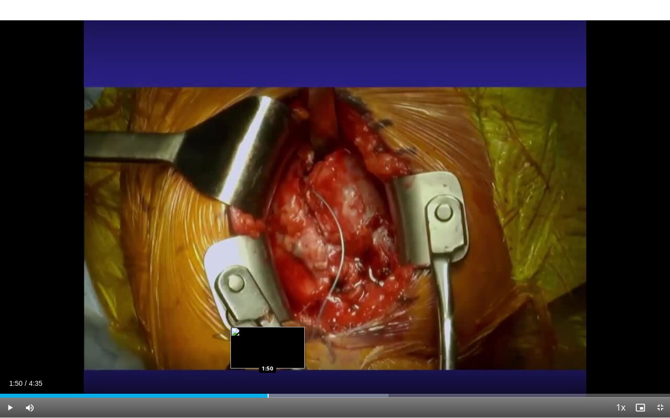
click at [268, 357] on div "Progress Bar" at bounding box center [268, 396] width 1 height 4
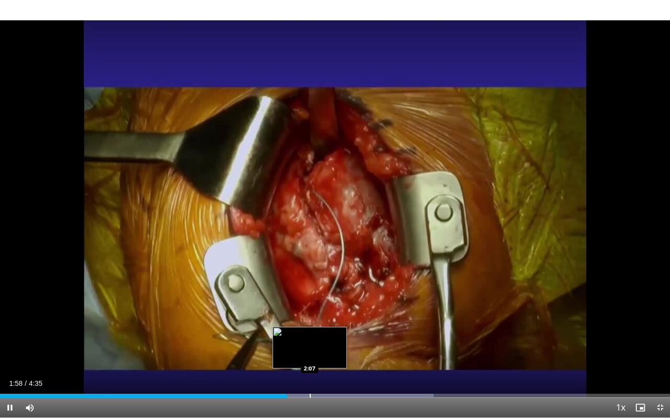
click at [310, 357] on div "Progress Bar" at bounding box center [310, 396] width 1 height 4
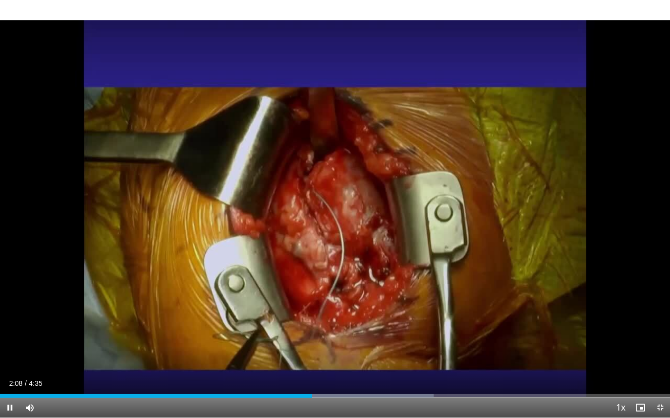
click at [342, 357] on div "Current Time 2:08 / Duration 4:35 Pause Skip Backward Skip Forward Mute Loaded …" at bounding box center [335, 408] width 670 height 20
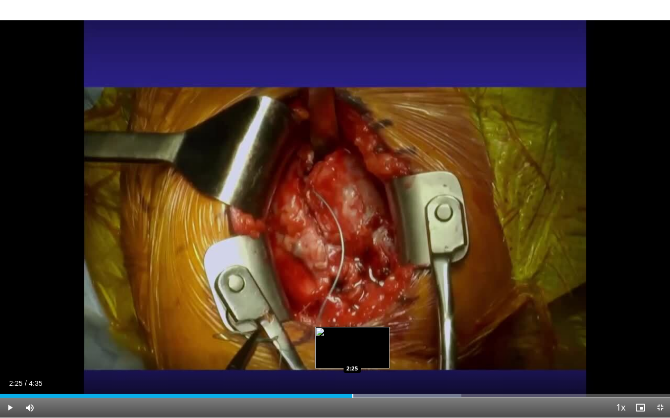
click at [352, 357] on div "Progress Bar" at bounding box center [352, 396] width 1 height 4
click at [358, 357] on div "Progress Bar" at bounding box center [358, 396] width 1 height 4
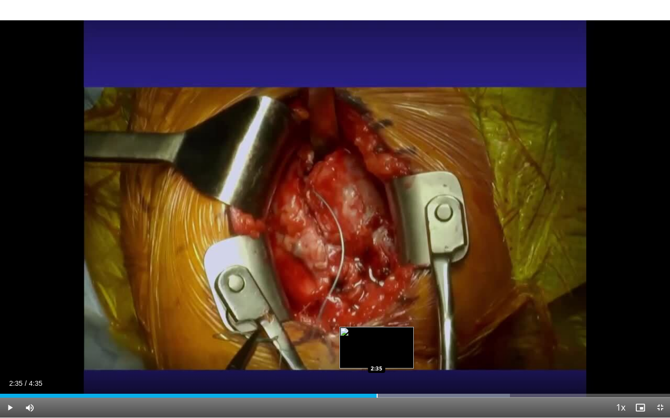
click at [377, 357] on div "Progress Bar" at bounding box center [377, 396] width 1 height 4
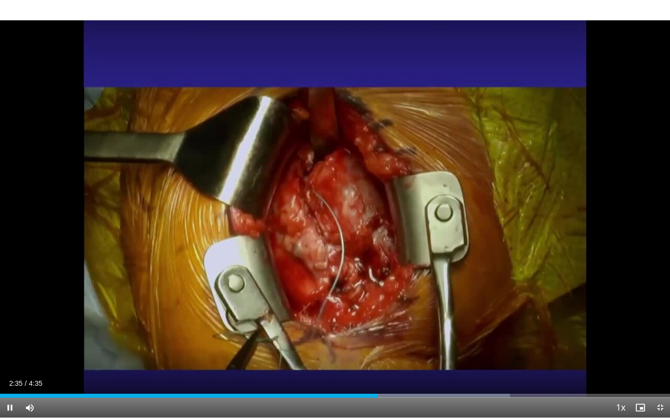
click at [385, 357] on div "Current Time 2:35 / Duration 4:35 Pause Skip Backward Skip Forward Mute Loaded …" at bounding box center [335, 408] width 670 height 20
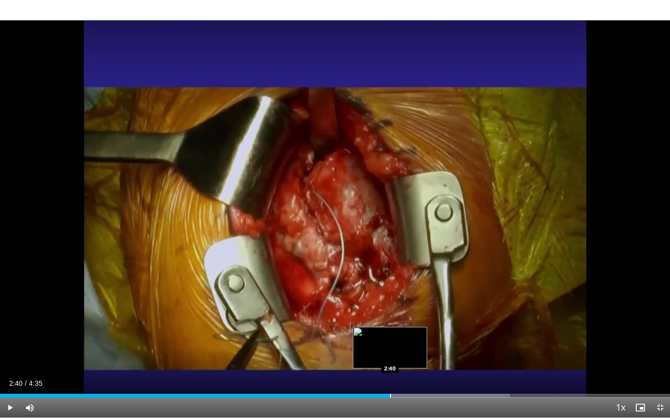
click at [390, 357] on div "Loaded : 76.12% 2:40 2:40" at bounding box center [335, 393] width 670 height 9
click at [416, 357] on div "Progress Bar" at bounding box center [416, 396] width 1 height 4
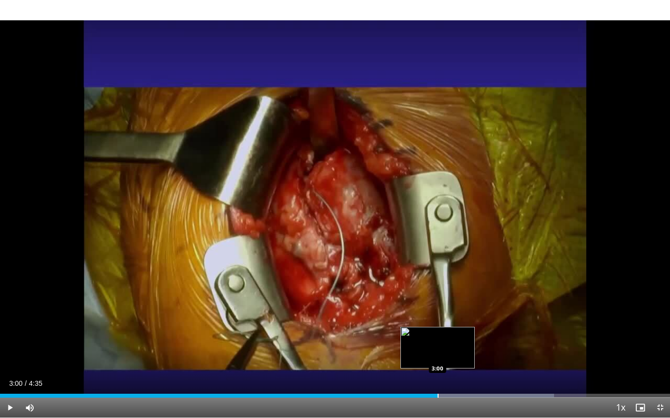
click at [438, 357] on div "Progress Bar" at bounding box center [438, 396] width 1 height 4
click at [450, 357] on div "Progress Bar" at bounding box center [450, 396] width 1 height 4
click at [459, 357] on div "Progress Bar" at bounding box center [459, 396] width 1 height 4
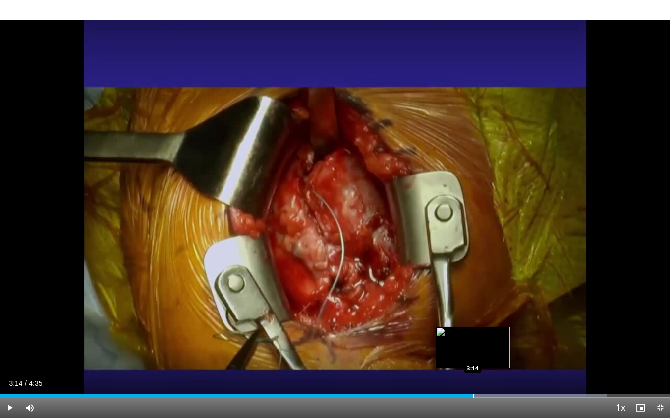
click at [473, 357] on div "Progress Bar" at bounding box center [473, 396] width 1 height 4
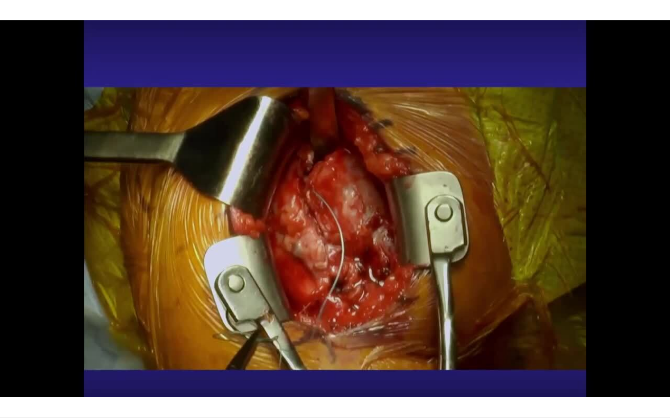
click at [489, 357] on div "10 seconds Tap to unmute" at bounding box center [335, 209] width 670 height 418
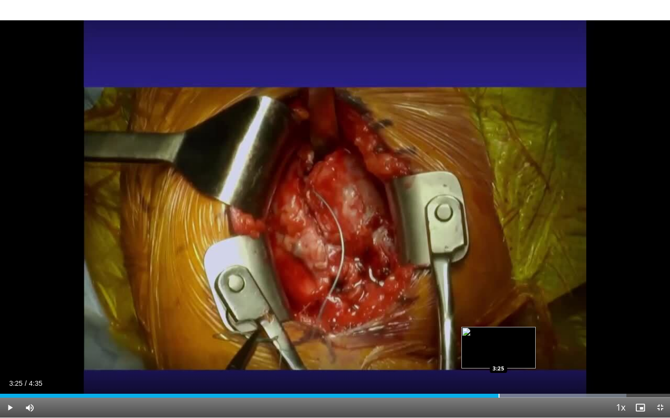
click at [499, 357] on div "Loaded : 93.47% 3:25 3:25" at bounding box center [335, 393] width 670 height 9
click at [500, 357] on div "Progress Bar" at bounding box center [500, 396] width 1 height 4
click at [510, 357] on div "Progress Bar" at bounding box center [509, 396] width 1 height 4
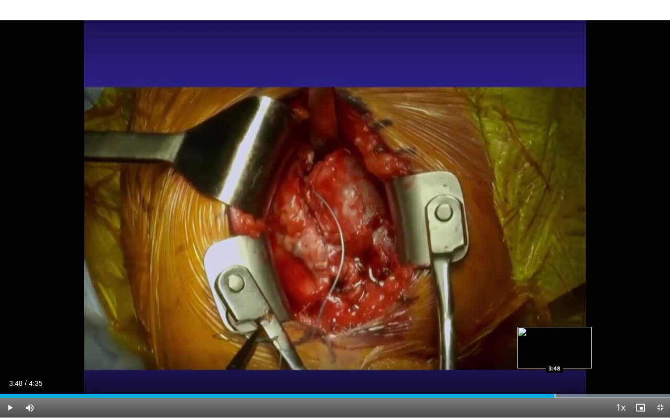
click at [554, 357] on div "Loaded : 100.00% 3:48 3:48" at bounding box center [335, 393] width 670 height 9
click at [572, 357] on div "Progress Bar" at bounding box center [572, 396] width 1 height 4
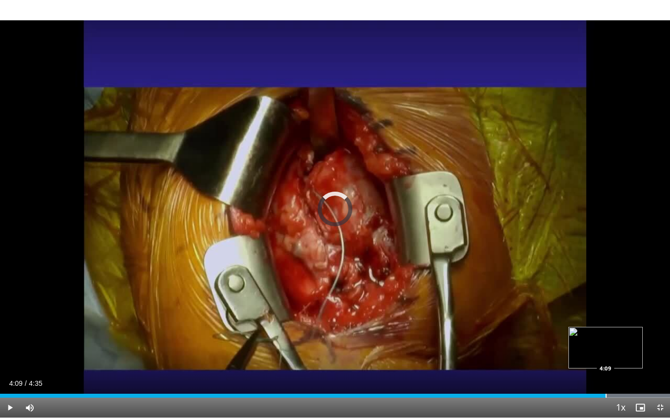
click at [606, 357] on div "Progress Bar" at bounding box center [606, 396] width 1 height 4
click at [624, 357] on div "Progress Bar" at bounding box center [624, 396] width 1 height 4
click at [631, 357] on div "Progress Bar" at bounding box center [631, 396] width 1 height 4
click at [639, 357] on div "Loaded : 100.00% 4:20 4:23" at bounding box center [335, 396] width 670 height 4
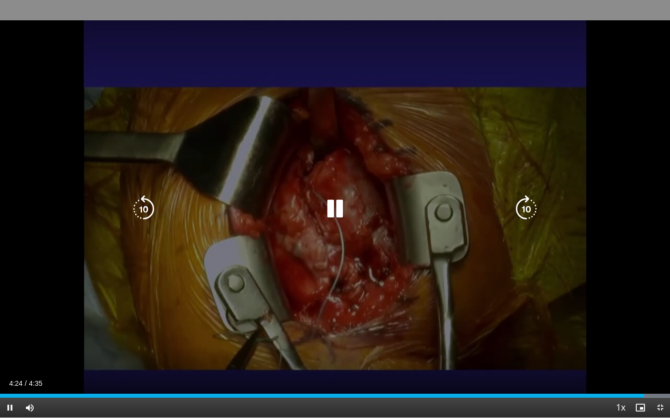
click at [429, 292] on div "10 seconds Tap to unmute" at bounding box center [335, 209] width 670 height 418
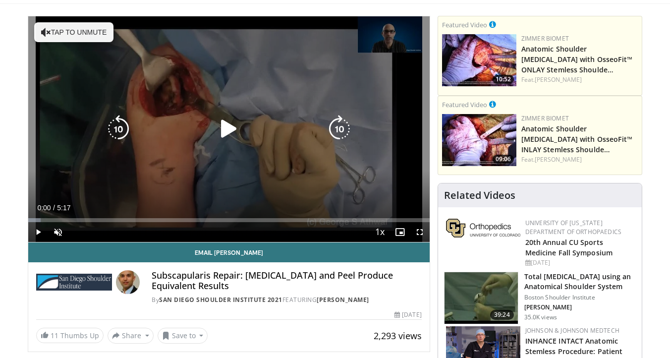
scroll to position [85, 0]
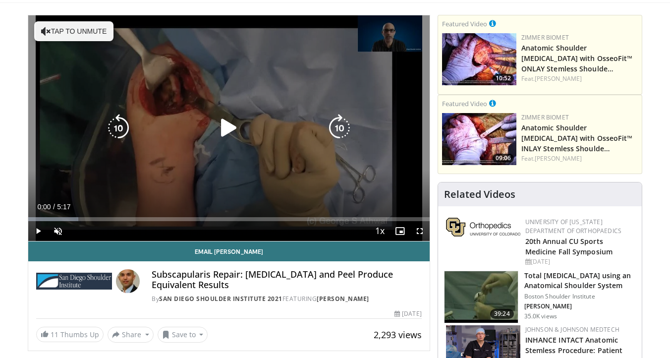
click at [231, 131] on icon "Video Player" at bounding box center [229, 128] width 28 height 28
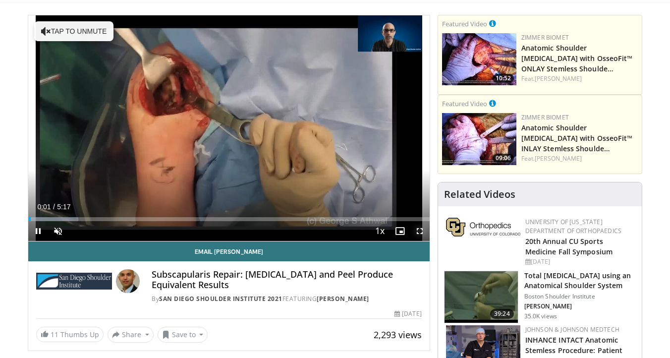
click at [420, 230] on span "Video Player" at bounding box center [420, 231] width 20 height 20
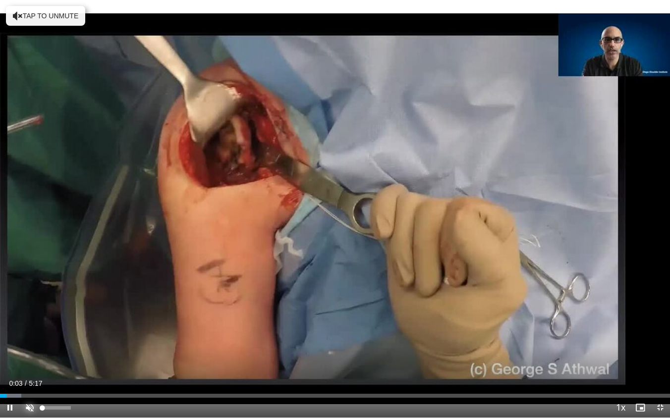
click at [31, 357] on span "Video Player" at bounding box center [30, 408] width 20 height 20
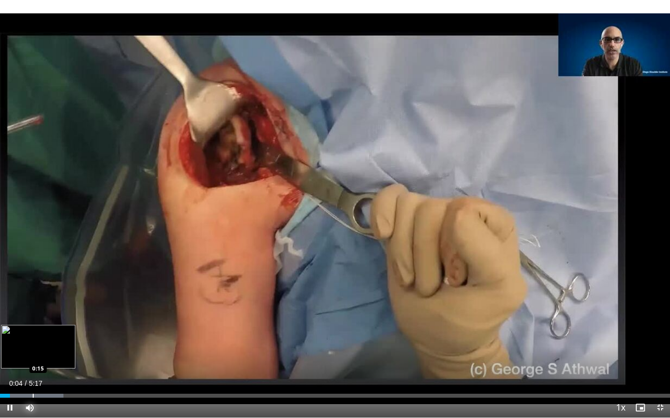
click at [33, 357] on div "Loaded : 9.46% 0:04 0:15" at bounding box center [335, 393] width 670 height 9
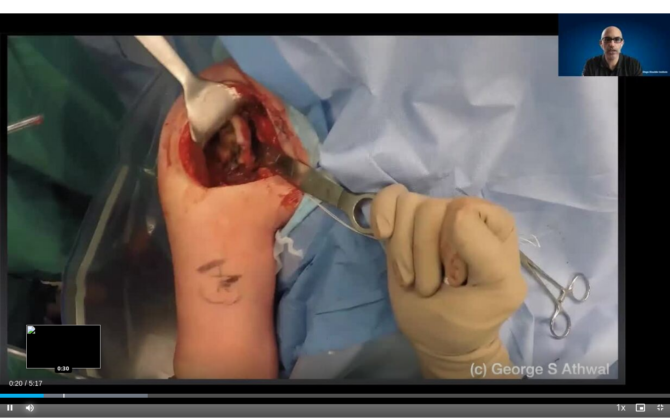
click at [63, 357] on div "Progress Bar" at bounding box center [74, 396] width 148 height 4
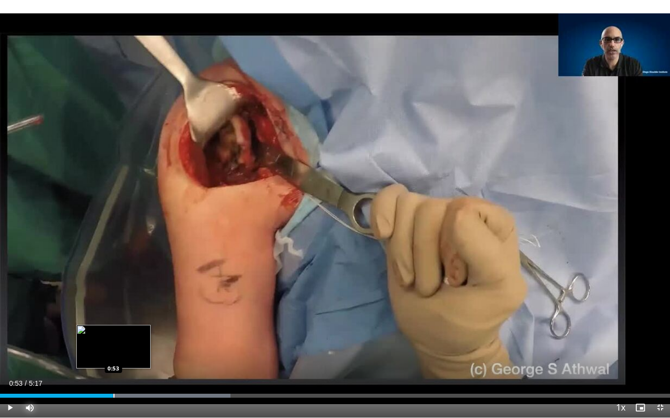
click at [113, 357] on div "Progress Bar" at bounding box center [126, 396] width 207 height 4
click at [129, 357] on div "Progress Bar" at bounding box center [129, 396] width 1 height 4
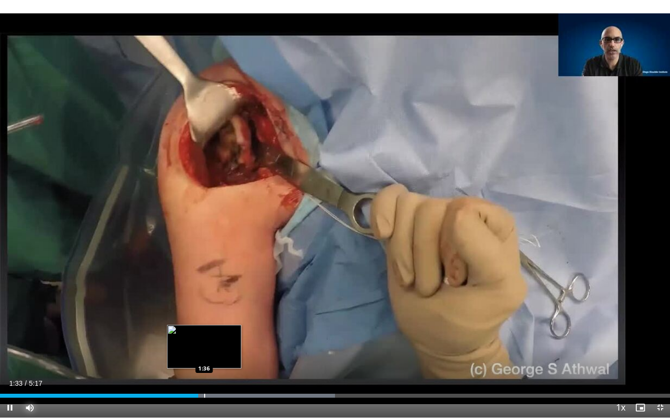
click at [204, 357] on div "Progress Bar" at bounding box center [204, 396] width 1 height 4
click at [213, 357] on div "Progress Bar" at bounding box center [213, 396] width 1 height 4
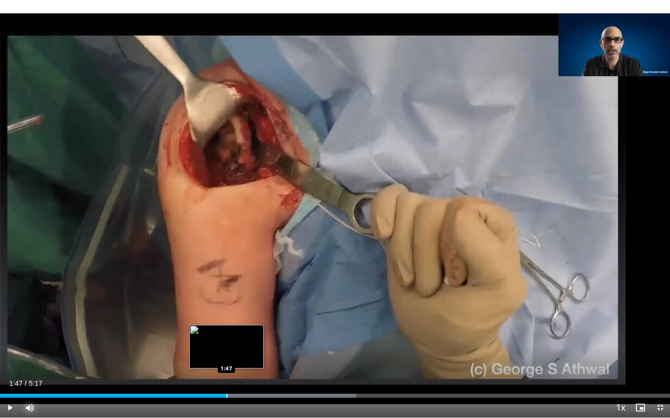
click at [226, 357] on div "Progress Bar" at bounding box center [226, 396] width 1 height 4
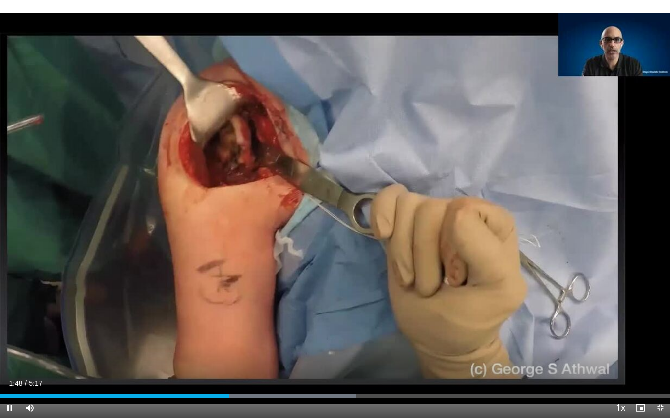
click at [242, 357] on div "Current Time 1:48 / Duration 5:17 Pause Skip Backward Skip Forward Mute 77% Loa…" at bounding box center [335, 408] width 670 height 20
click at [245, 357] on div "Progress Bar" at bounding box center [245, 396] width 1 height 4
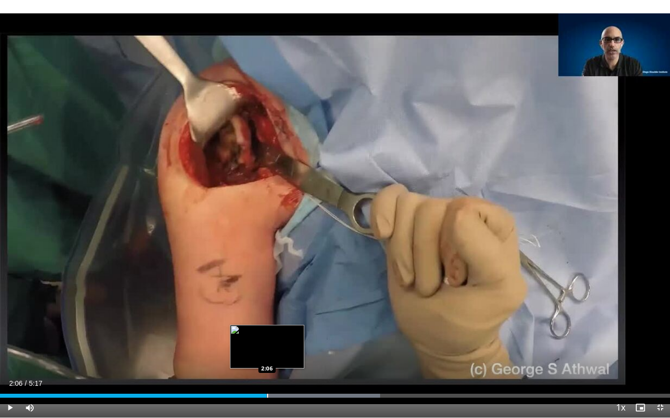
click at [266, 357] on div "Loaded : 56.75% 2:06 2:06" at bounding box center [335, 396] width 670 height 4
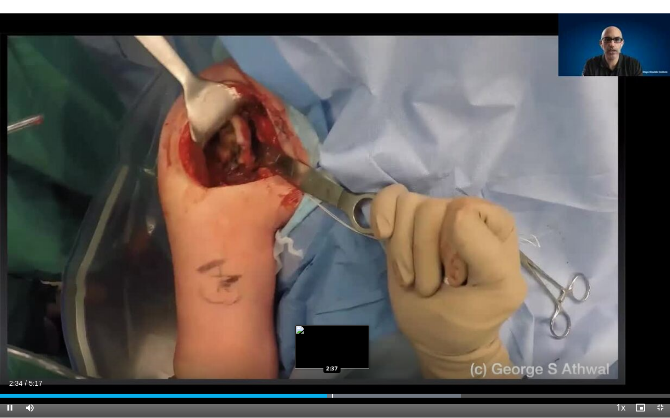
click at [332, 357] on div "Progress Bar" at bounding box center [332, 396] width 1 height 4
click at [349, 357] on div "Progress Bar" at bounding box center [349, 396] width 1 height 4
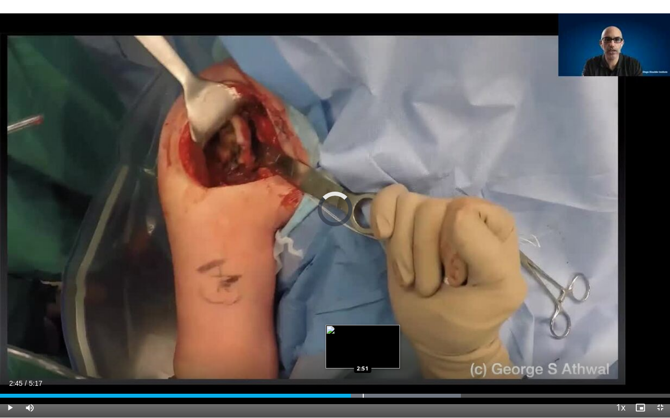
click at [363, 357] on div "Progress Bar" at bounding box center [363, 396] width 1 height 4
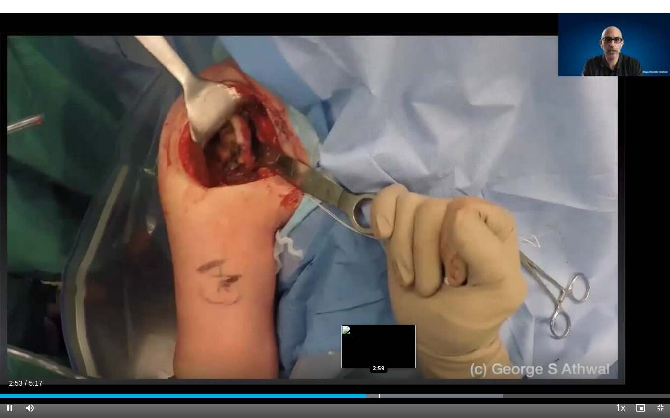
click at [380, 357] on div "Progress Bar" at bounding box center [379, 396] width 1 height 4
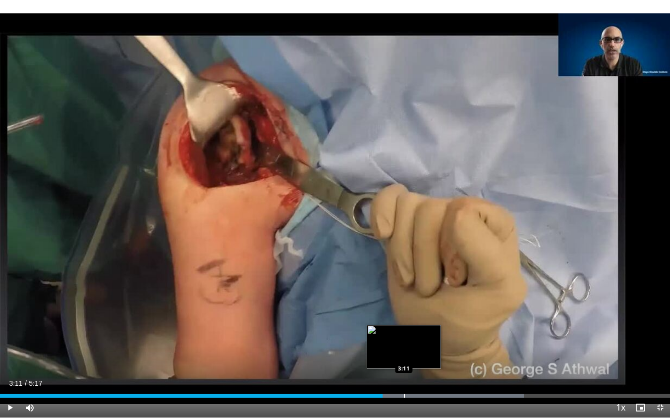
click at [404, 357] on div "Progress Bar" at bounding box center [404, 396] width 1 height 4
click at [417, 357] on div "Progress Bar" at bounding box center [416, 396] width 1 height 4
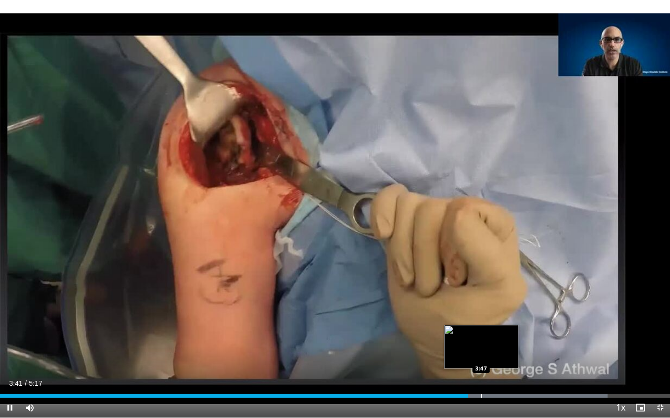
click at [481, 357] on div "Progress Bar" at bounding box center [481, 396] width 1 height 4
click at [502, 357] on div "Progress Bar" at bounding box center [502, 396] width 1 height 4
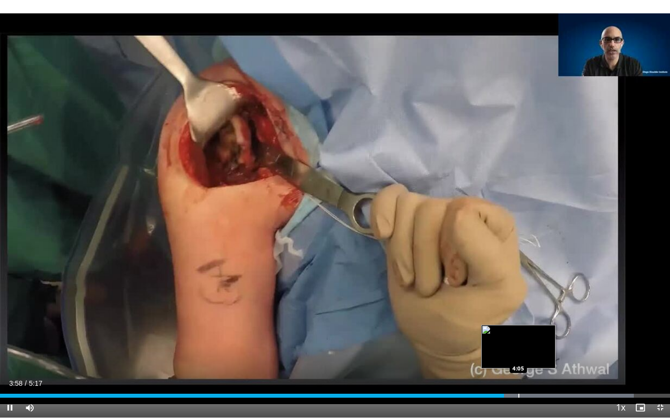
click at [518, 357] on div "Progress Bar" at bounding box center [518, 396] width 1 height 4
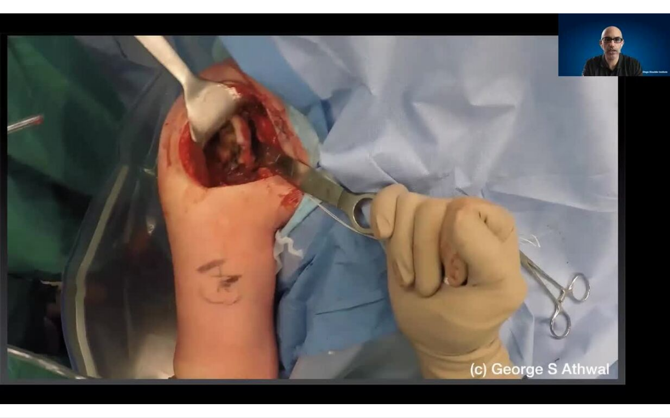
click at [549, 357] on div "10 seconds Tap to unmute" at bounding box center [335, 209] width 670 height 418
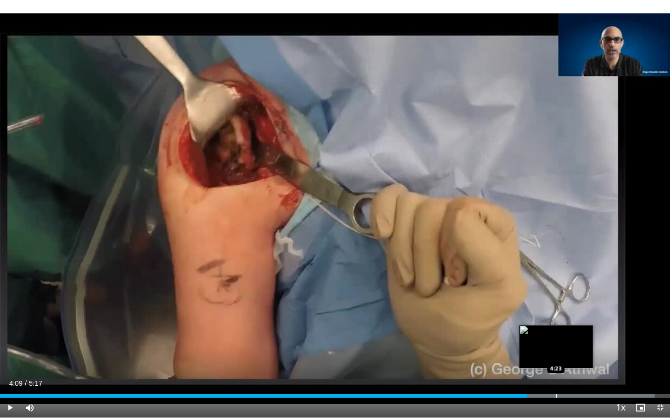
click at [556, 357] on div "Loaded : 97.74% 4:09 4:23" at bounding box center [335, 393] width 670 height 9
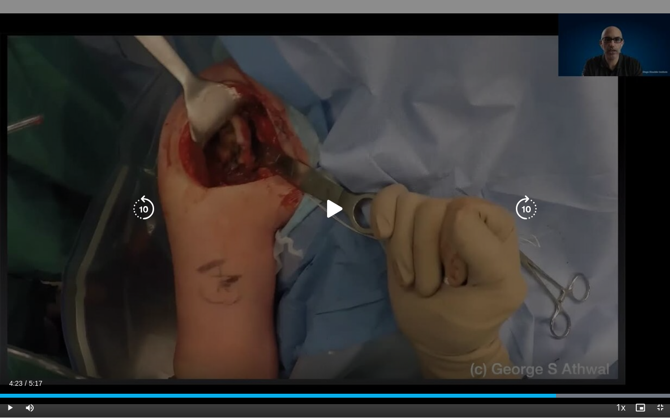
click at [535, 355] on div "10 seconds Tap to unmute" at bounding box center [335, 209] width 670 height 418
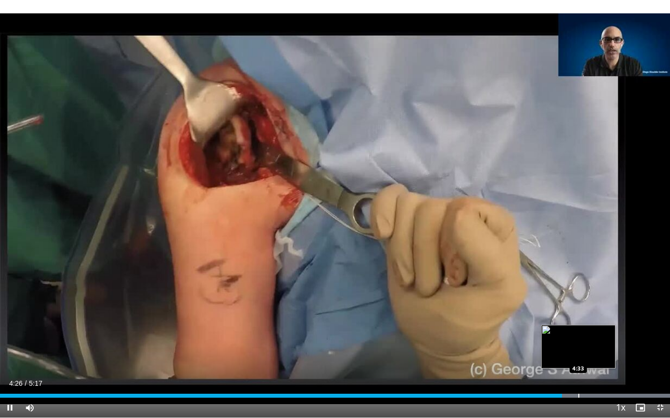
click at [579, 357] on div "Progress Bar" at bounding box center [578, 396] width 1 height 4
click at [592, 357] on div "Progress Bar" at bounding box center [592, 396] width 1 height 4
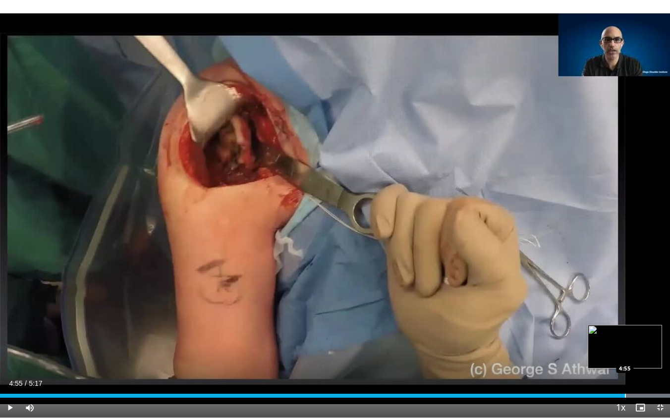
click at [625, 357] on div "Progress Bar" at bounding box center [625, 396] width 1 height 4
click at [633, 357] on div "Progress Bar" at bounding box center [633, 396] width 1 height 4
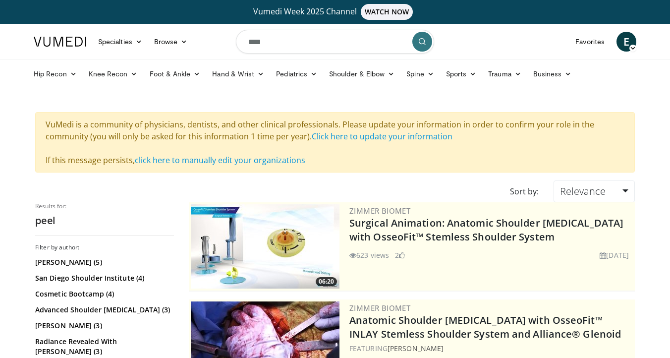
click at [343, 45] on input "****" at bounding box center [335, 42] width 198 height 24
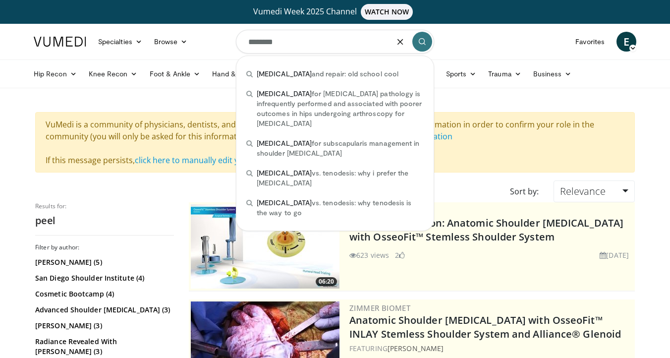
type input "********"
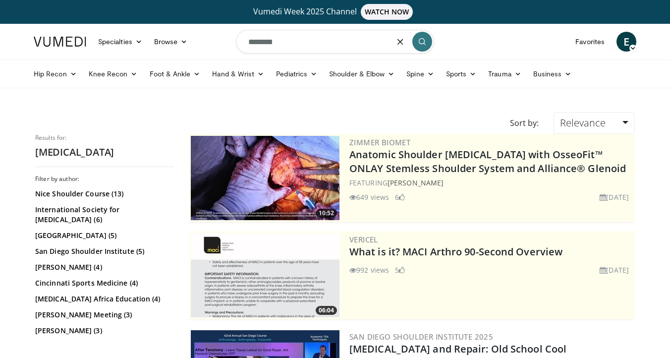
click at [319, 47] on input "********" at bounding box center [335, 42] width 198 height 24
type input "******"
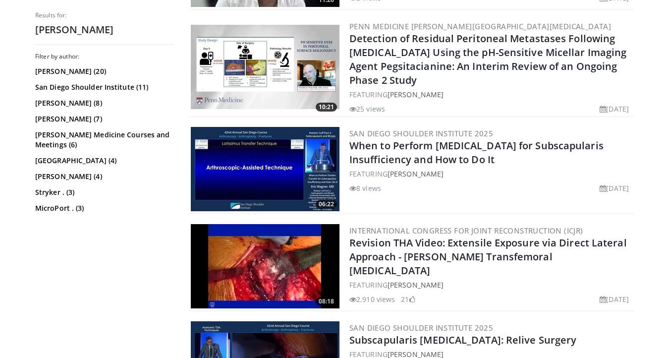
scroll to position [1283, 0]
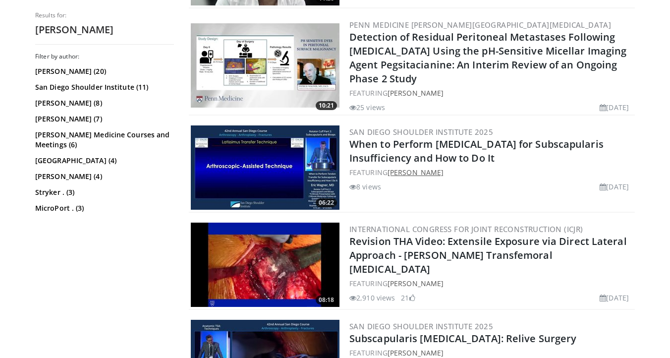
click at [412, 172] on link "[PERSON_NAME]" at bounding box center [416, 172] width 56 height 9
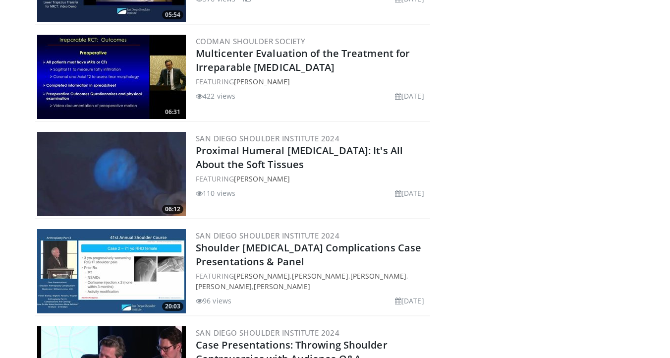
scroll to position [1649, 0]
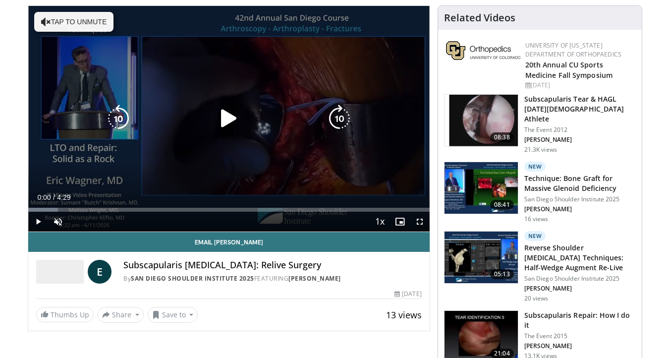
scroll to position [93, 0]
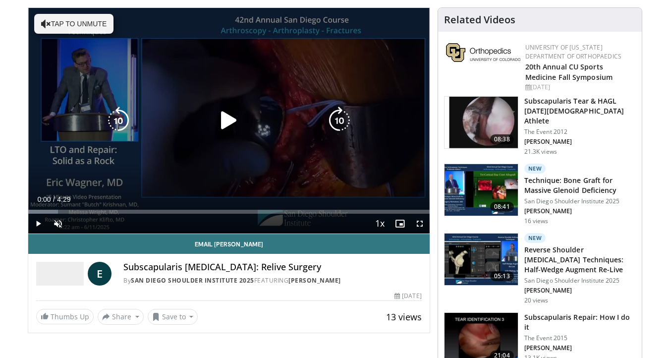
click at [229, 111] on icon "Video Player" at bounding box center [229, 121] width 28 height 28
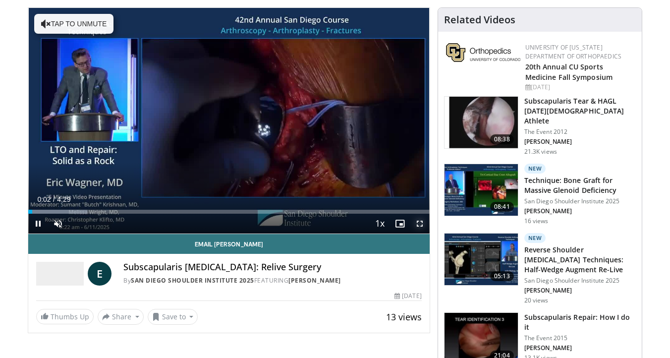
click at [421, 226] on span "Video Player" at bounding box center [420, 224] width 20 height 20
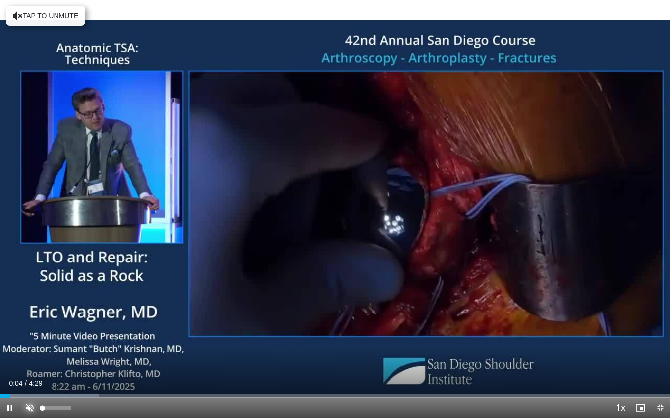
click at [33, 357] on span "Video Player" at bounding box center [30, 408] width 20 height 20
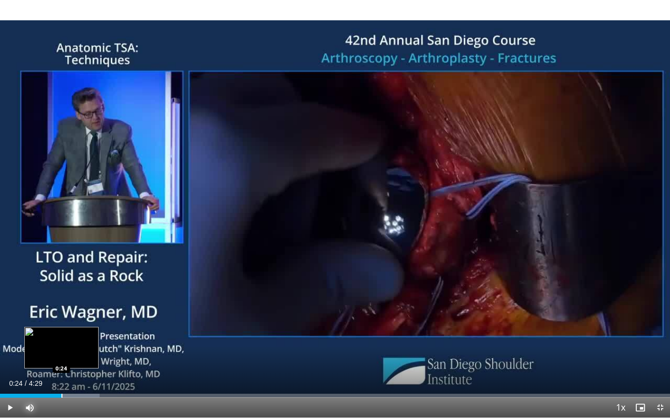
click at [61, 357] on div "Loaded : 14.85% 0:24 0:24" at bounding box center [335, 393] width 670 height 9
click at [84, 357] on div "Loaded : 14.85% 0:25 0:33" at bounding box center [335, 393] width 670 height 9
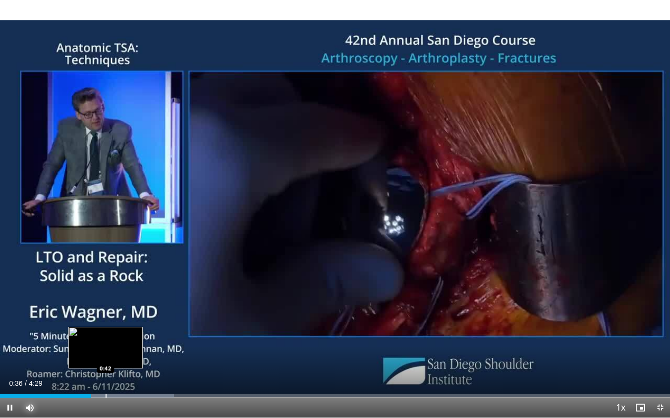
click at [106, 357] on div "Progress Bar" at bounding box center [106, 396] width 1 height 4
click at [131, 357] on div "Progress Bar" at bounding box center [130, 396] width 1 height 4
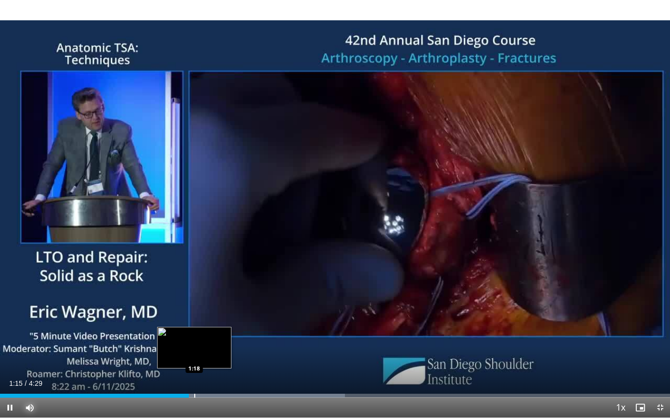
click at [194, 357] on div "Progress Bar" at bounding box center [194, 396] width 1 height 4
click at [204, 357] on div "Progress Bar" at bounding box center [204, 396] width 1 height 4
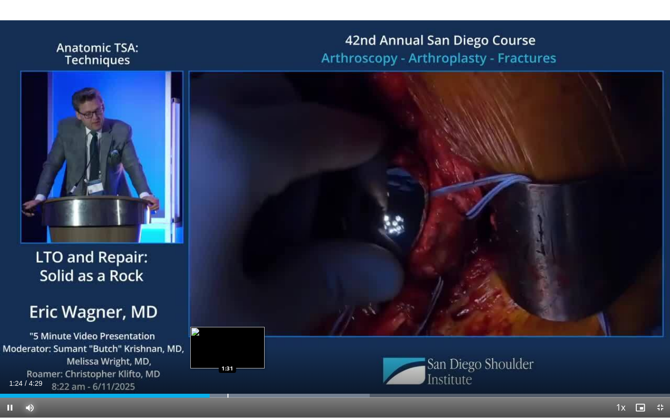
click at [228, 357] on div "Progress Bar" at bounding box center [227, 396] width 1 height 4
click at [249, 357] on div "Progress Bar" at bounding box center [249, 396] width 1 height 4
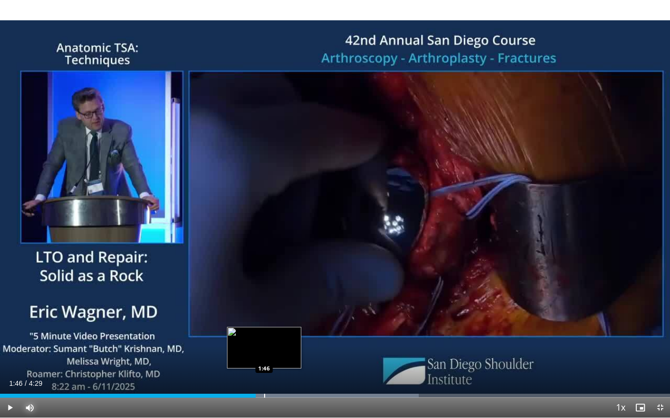
click at [264, 357] on div "Progress Bar" at bounding box center [264, 396] width 1 height 4
click at [270, 357] on div "Progress Bar" at bounding box center [270, 396] width 1 height 4
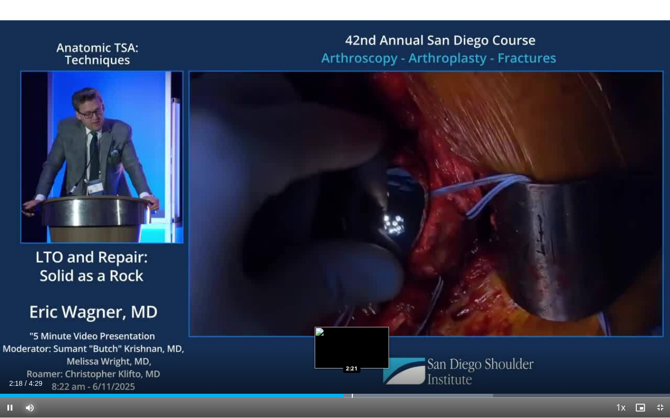
click at [352, 357] on div "Progress Bar" at bounding box center [352, 396] width 1 height 4
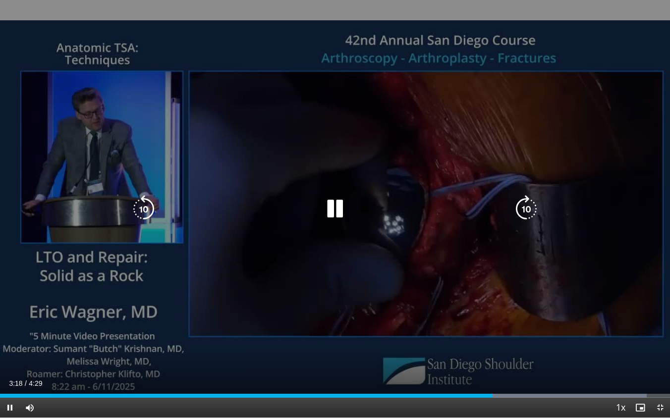
click at [482, 208] on div "Video Player" at bounding box center [335, 209] width 402 height 20
click at [431, 242] on div "10 seconds Tap to unmute" at bounding box center [335, 209] width 670 height 418
click at [431, 243] on div "10 seconds Tap to unmute" at bounding box center [335, 209] width 670 height 418
click at [432, 248] on div "10 seconds Tap to unmute" at bounding box center [335, 209] width 670 height 418
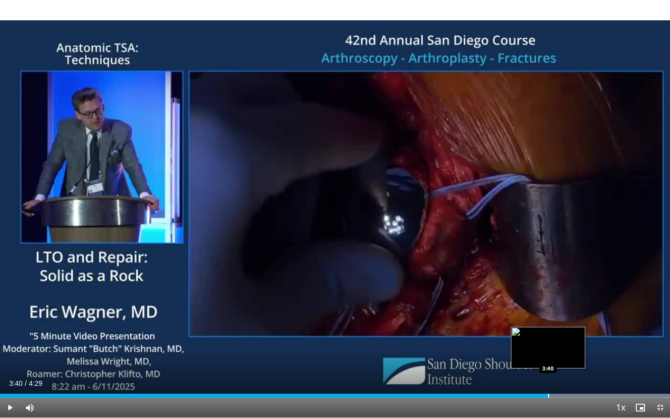
click at [548, 357] on div "Loaded : 100.00% 3:40 3:40" at bounding box center [335, 393] width 670 height 9
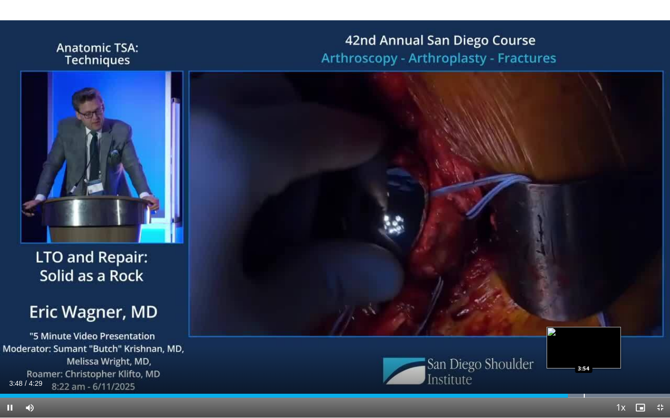
click at [584, 357] on div "Loaded : 100.00% 3:48 3:54" at bounding box center [335, 393] width 670 height 9
click at [607, 357] on div "Loaded : 100.00% 4:04 4:04" at bounding box center [335, 393] width 670 height 9
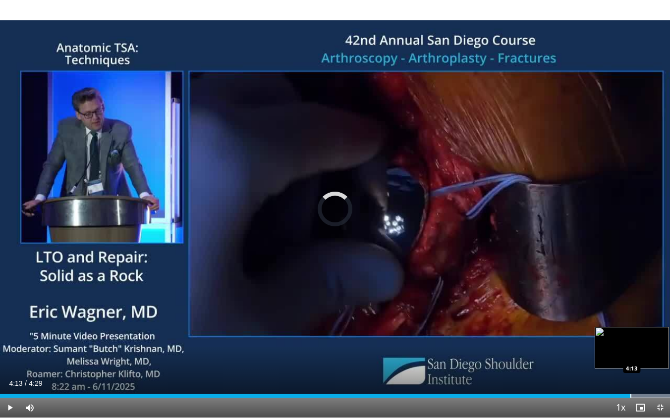
click at [630, 357] on div "Progress Bar" at bounding box center [630, 396] width 1 height 4
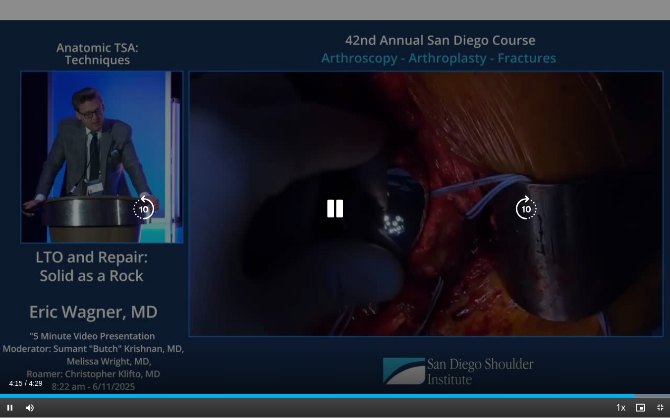
click at [491, 276] on div "10 seconds Tap to unmute" at bounding box center [335, 209] width 670 height 418
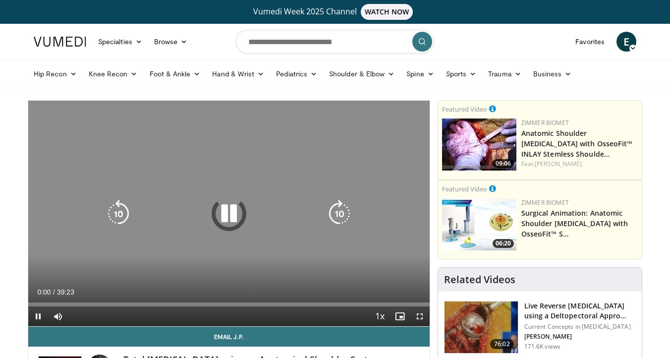
click at [227, 186] on div "10 seconds Tap to unmute" at bounding box center [228, 214] width 401 height 226
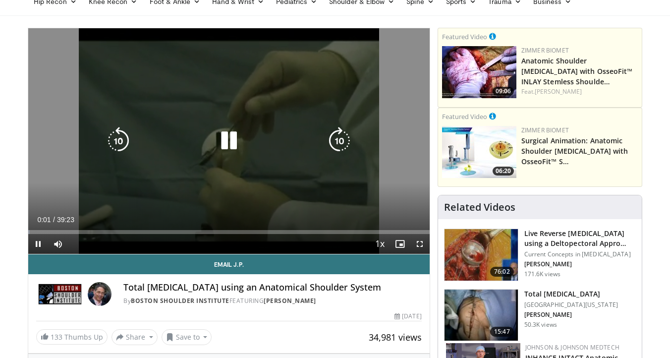
scroll to position [118, 0]
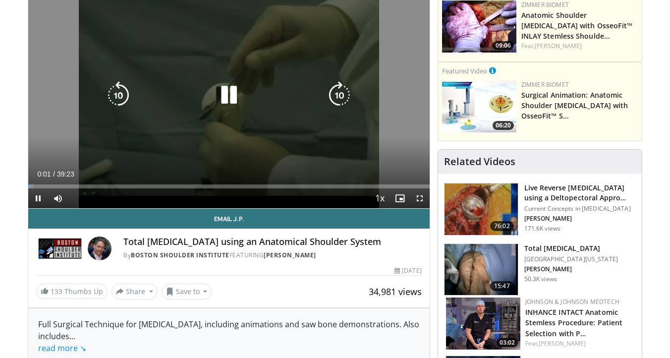
click at [234, 105] on icon "Video Player" at bounding box center [229, 95] width 28 height 28
